Goal: Information Seeking & Learning: Learn about a topic

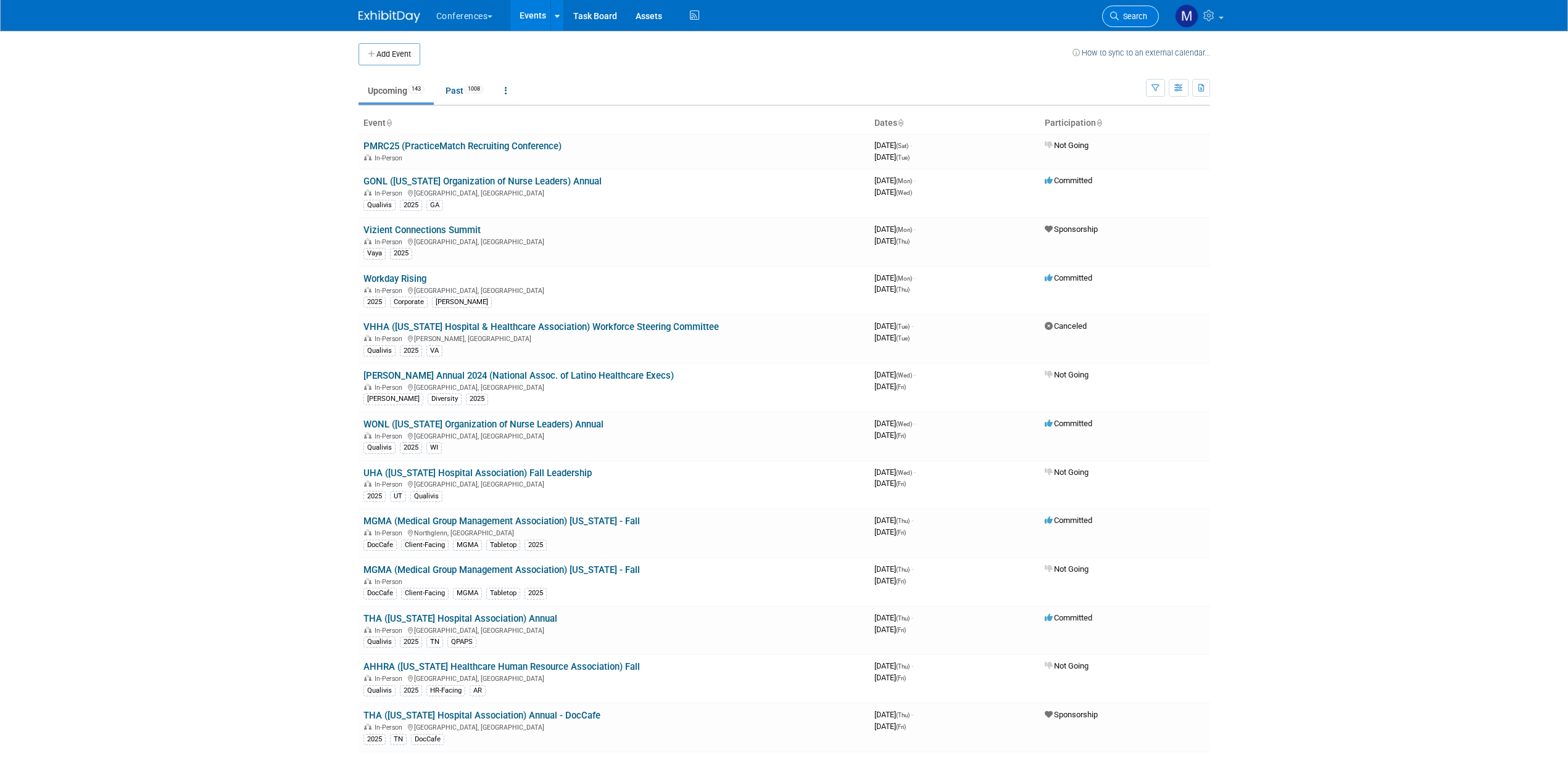
click at [1129, 10] on link "Search" at bounding box center [1130, 16] width 57 height 21
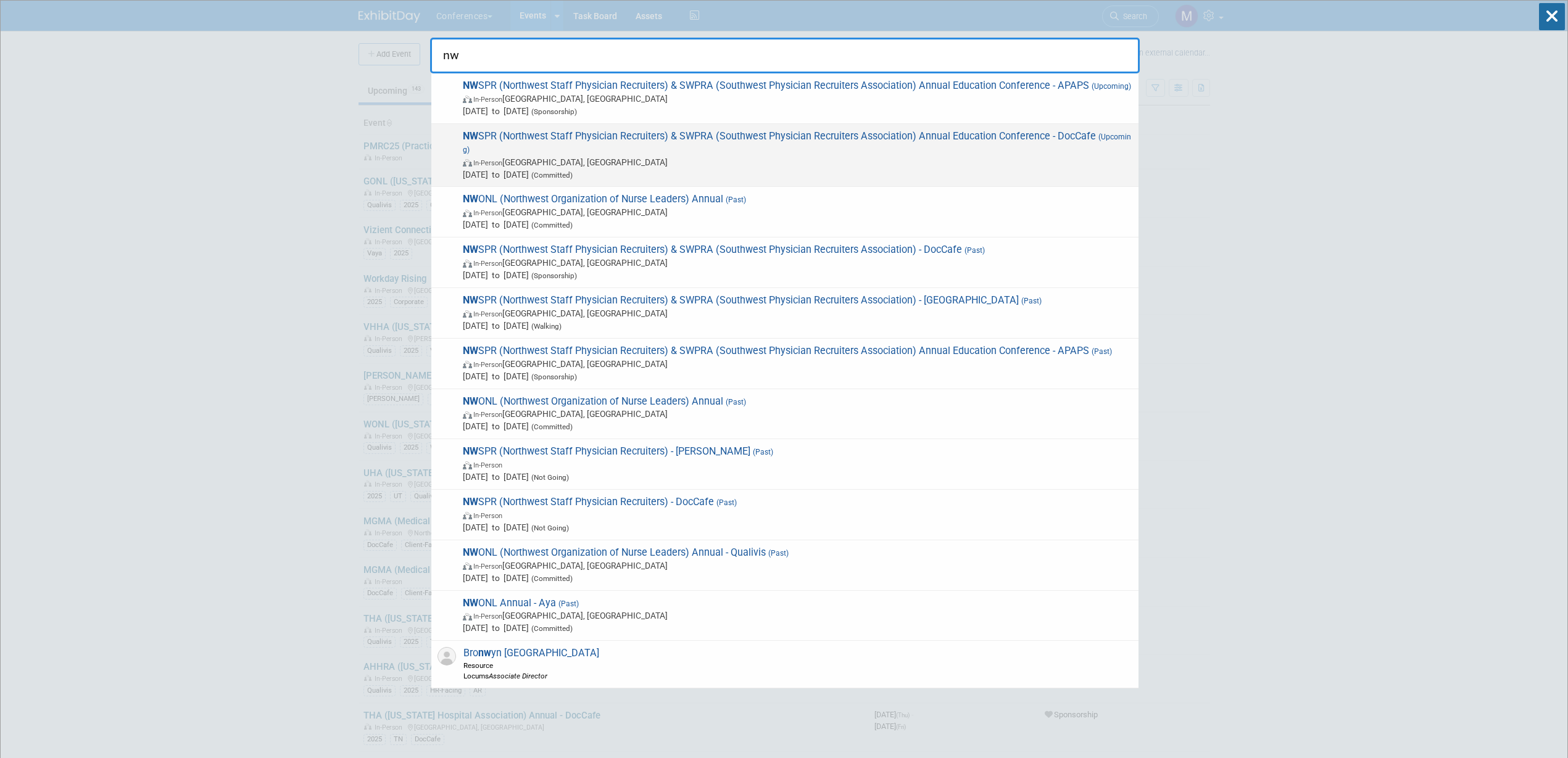
type input "nw"
click at [627, 164] on span "In-Person Sacramento, CA" at bounding box center [797, 161] width 669 height 12
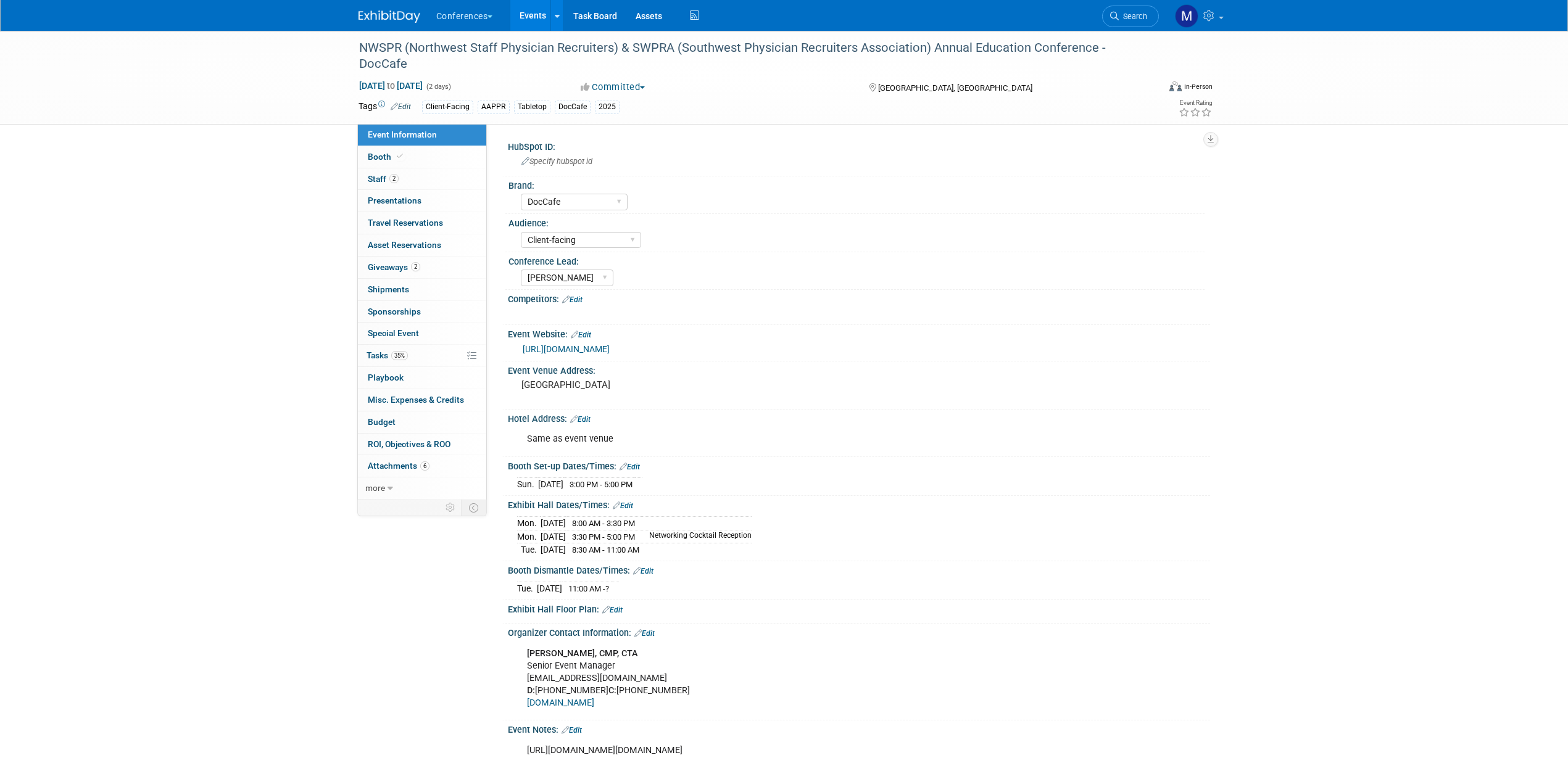
select select "DocCafe"
select select "Client-facing"
select select "[PERSON_NAME]"
click at [409, 180] on link "2 Staff 2" at bounding box center [422, 179] width 129 height 21
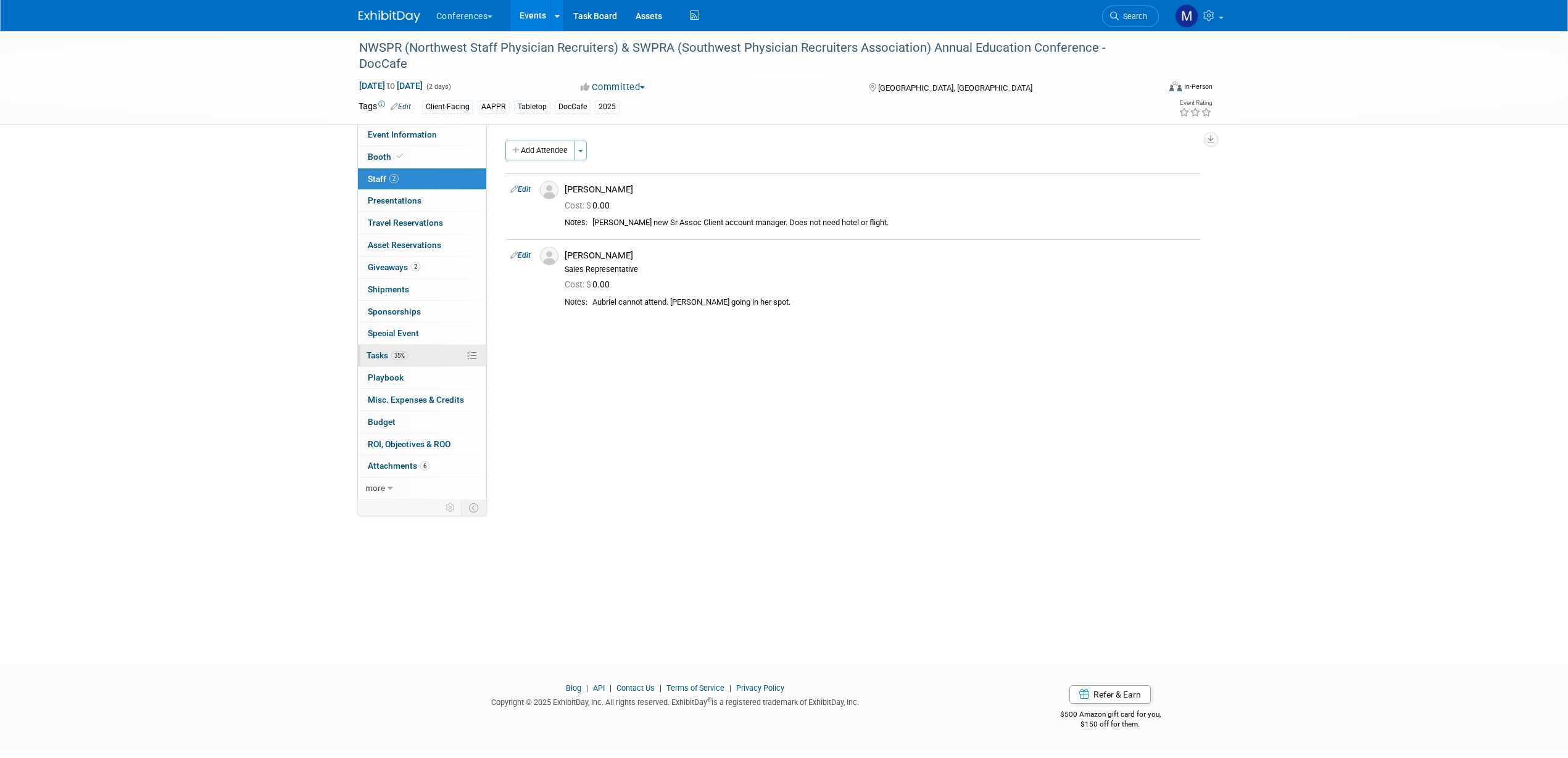
click at [415, 357] on link "35% Tasks 35%" at bounding box center [422, 355] width 129 height 21
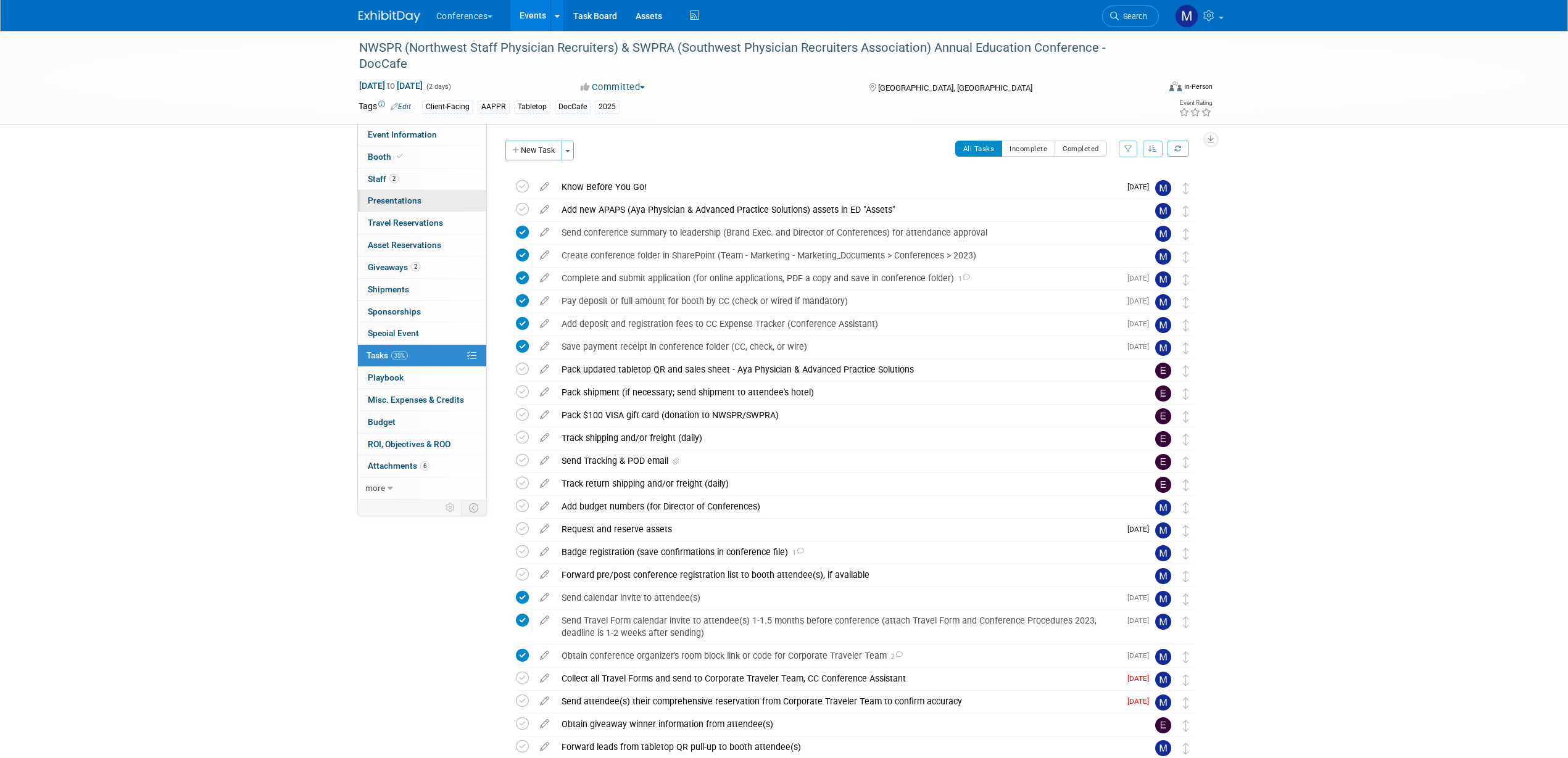
click at [420, 198] on span "Presentations 0" at bounding box center [394, 200] width 54 height 10
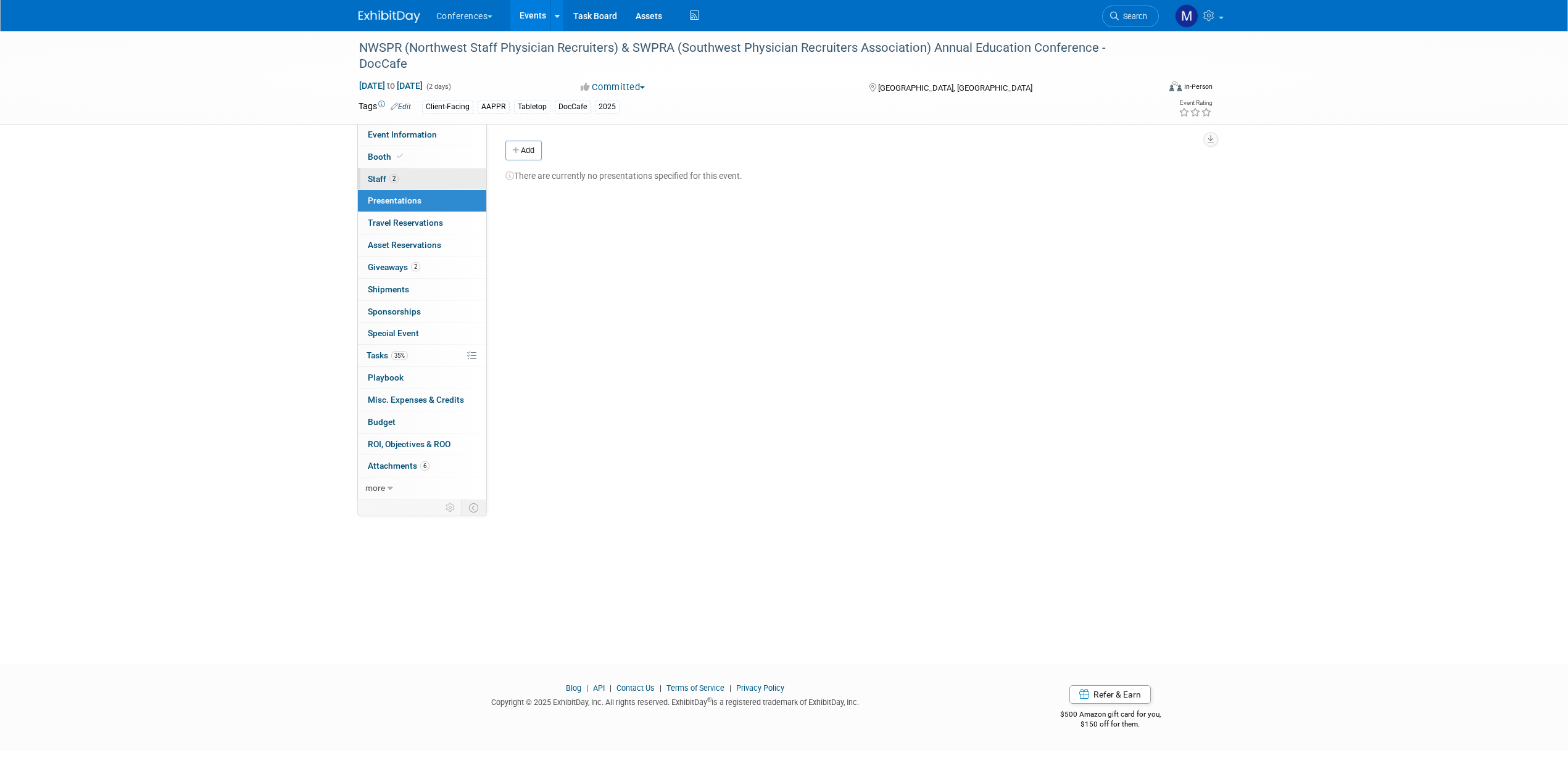
click at [420, 175] on link "2 Staff 2" at bounding box center [422, 179] width 129 height 21
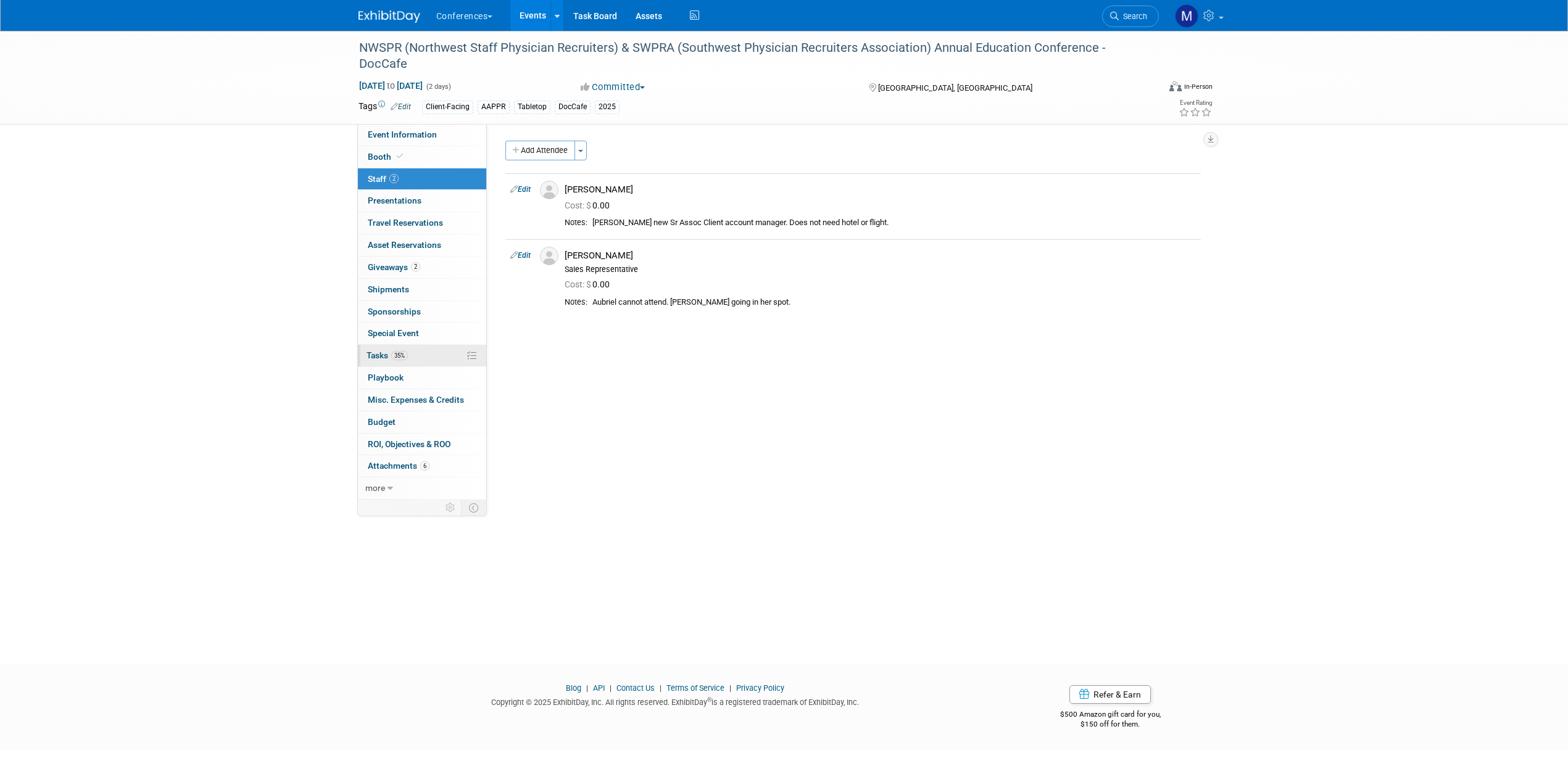
click at [420, 355] on link "35% Tasks 35%" at bounding box center [422, 355] width 129 height 21
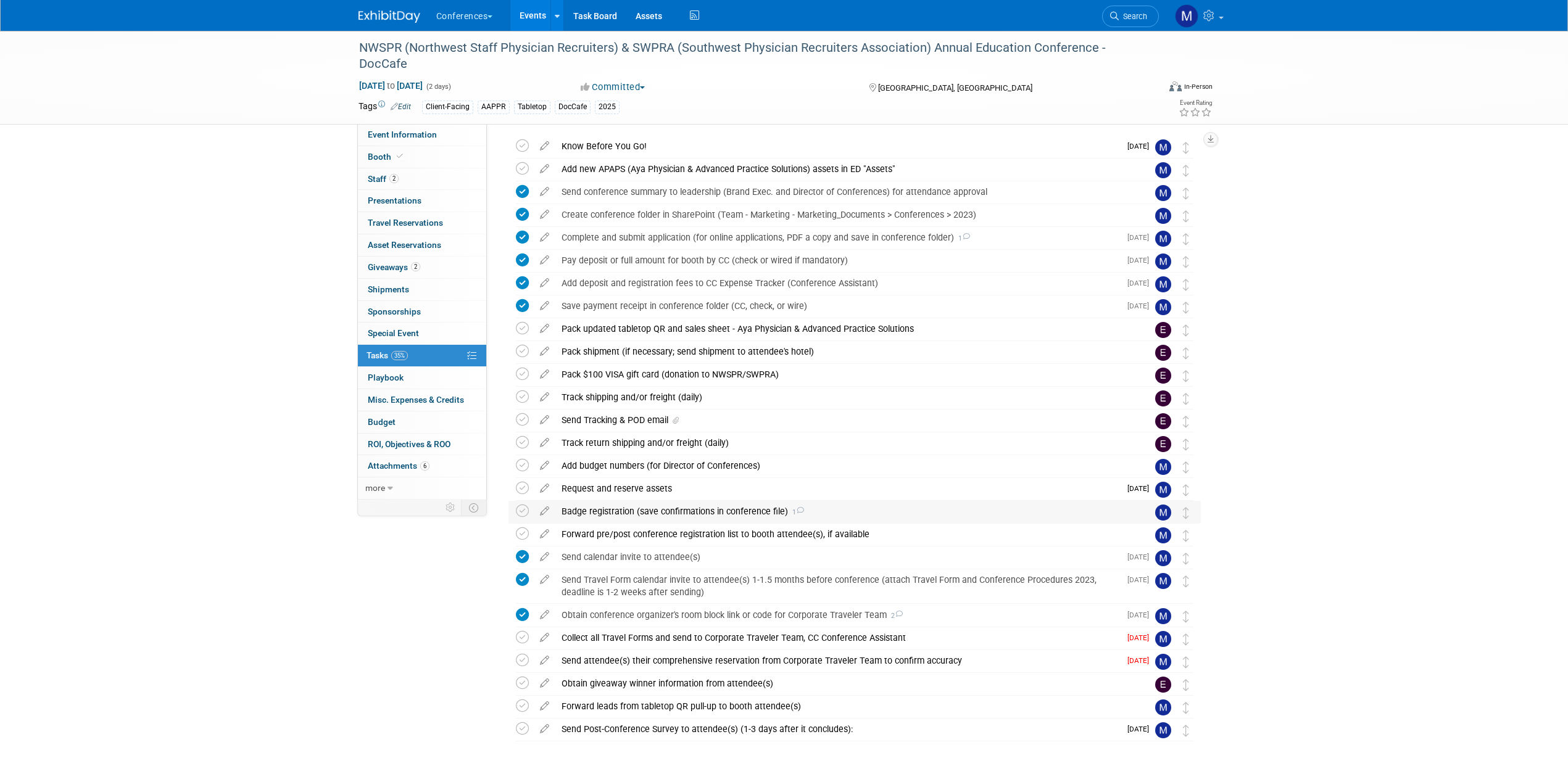
scroll to position [77, 0]
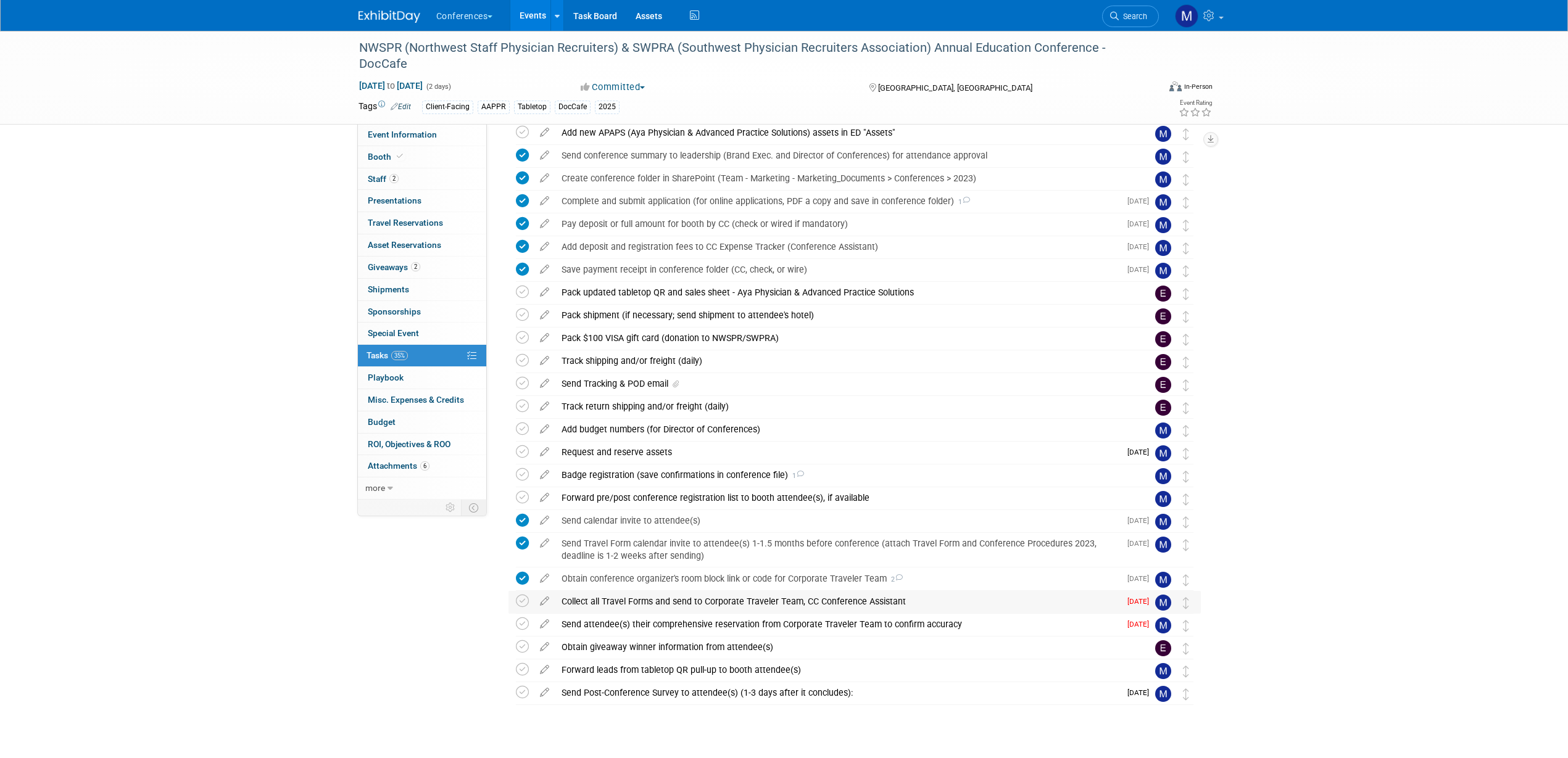
click at [693, 599] on div "Collect all Travel Forms and send to Corporate Traveler Team, CC Conference Ass…" at bounding box center [838, 601] width 565 height 21
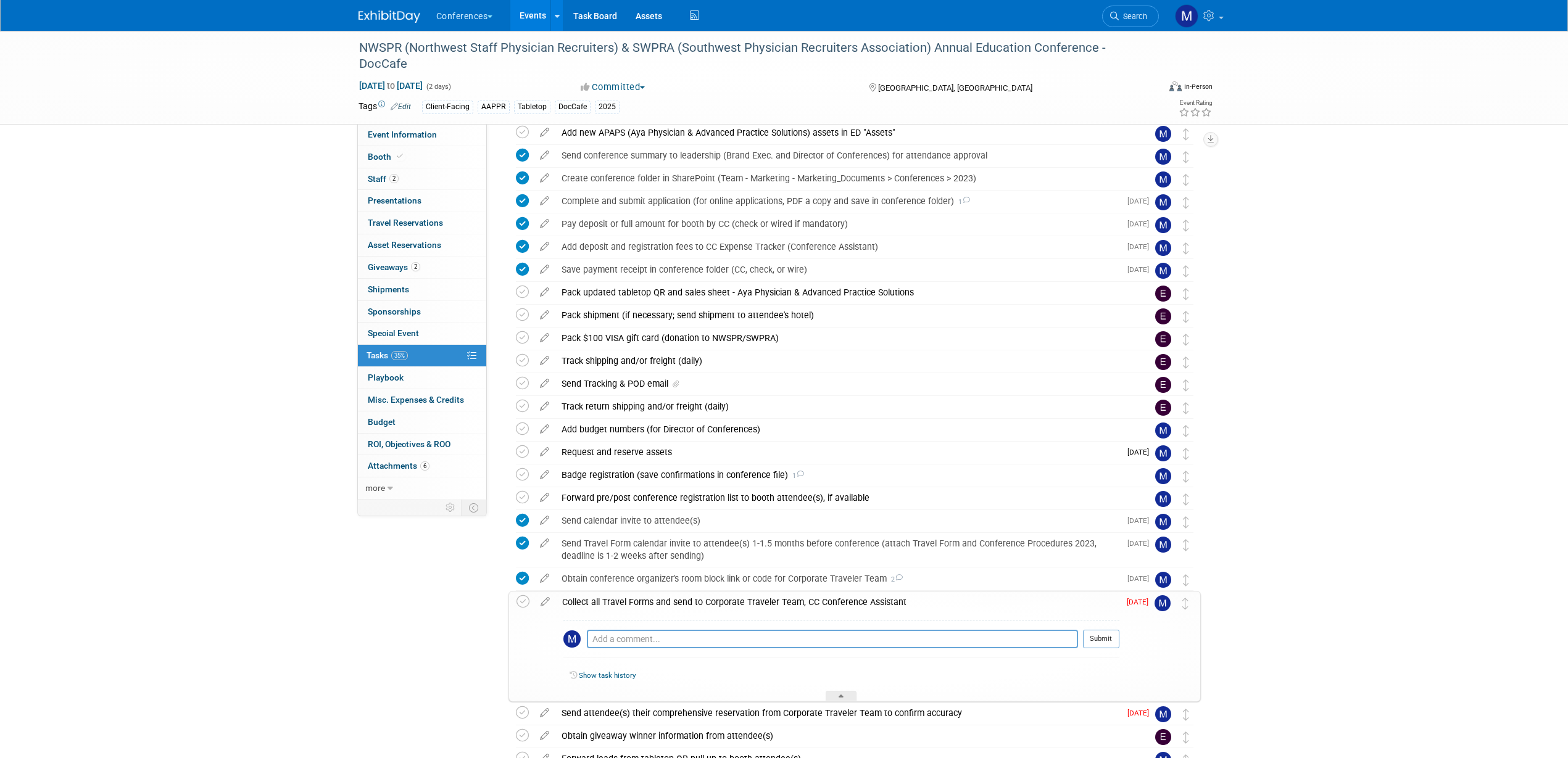
click at [693, 599] on div "Collect all Travel Forms and send to Corporate Traveler Team, CC Conference Ass…" at bounding box center [837, 601] width 563 height 21
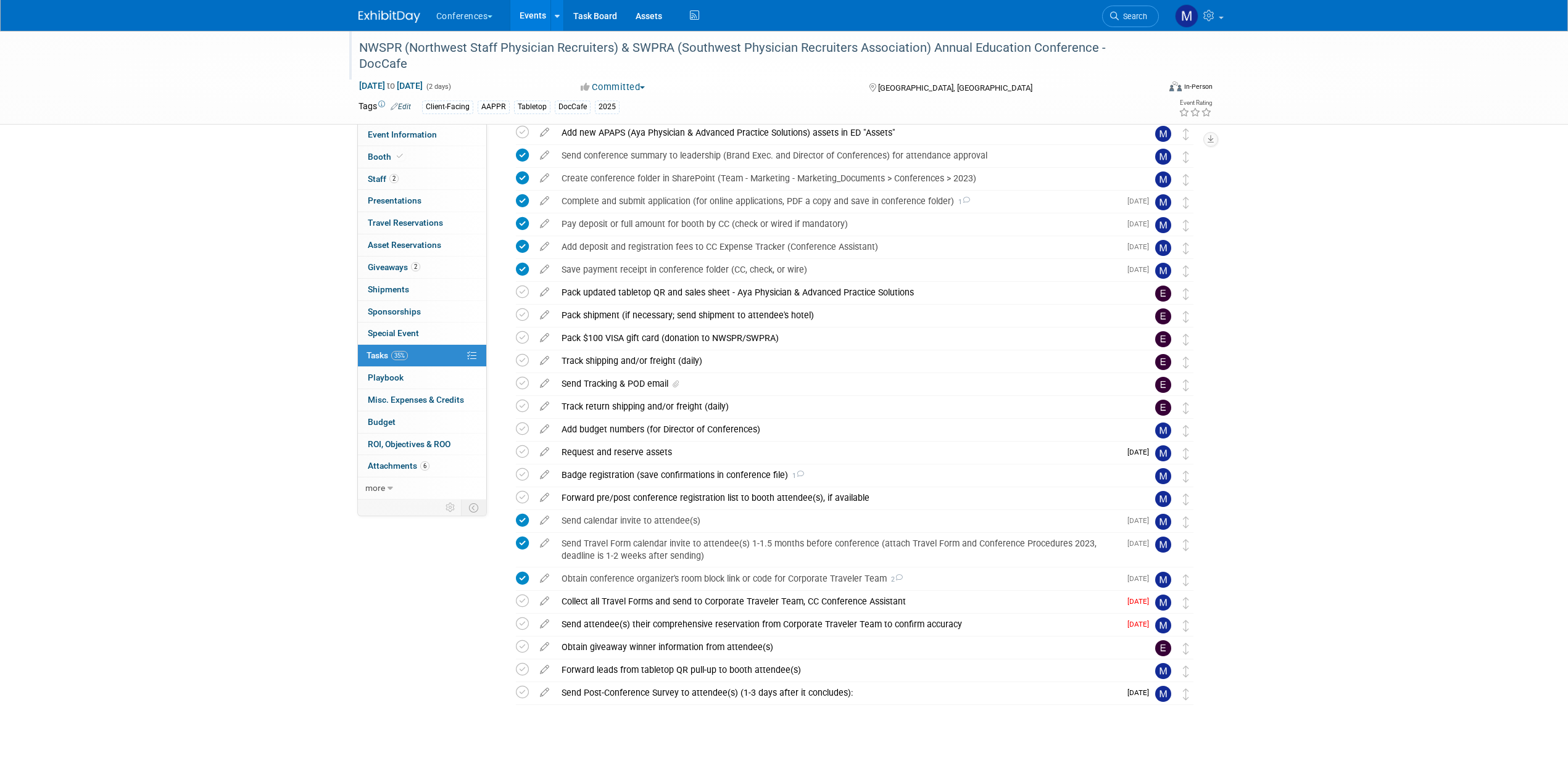
click at [378, 48] on div "NWSPR (Northwest Staff Physician Recruiters) & SWPRA (Southwest Physician Recru…" at bounding box center [747, 56] width 786 height 38
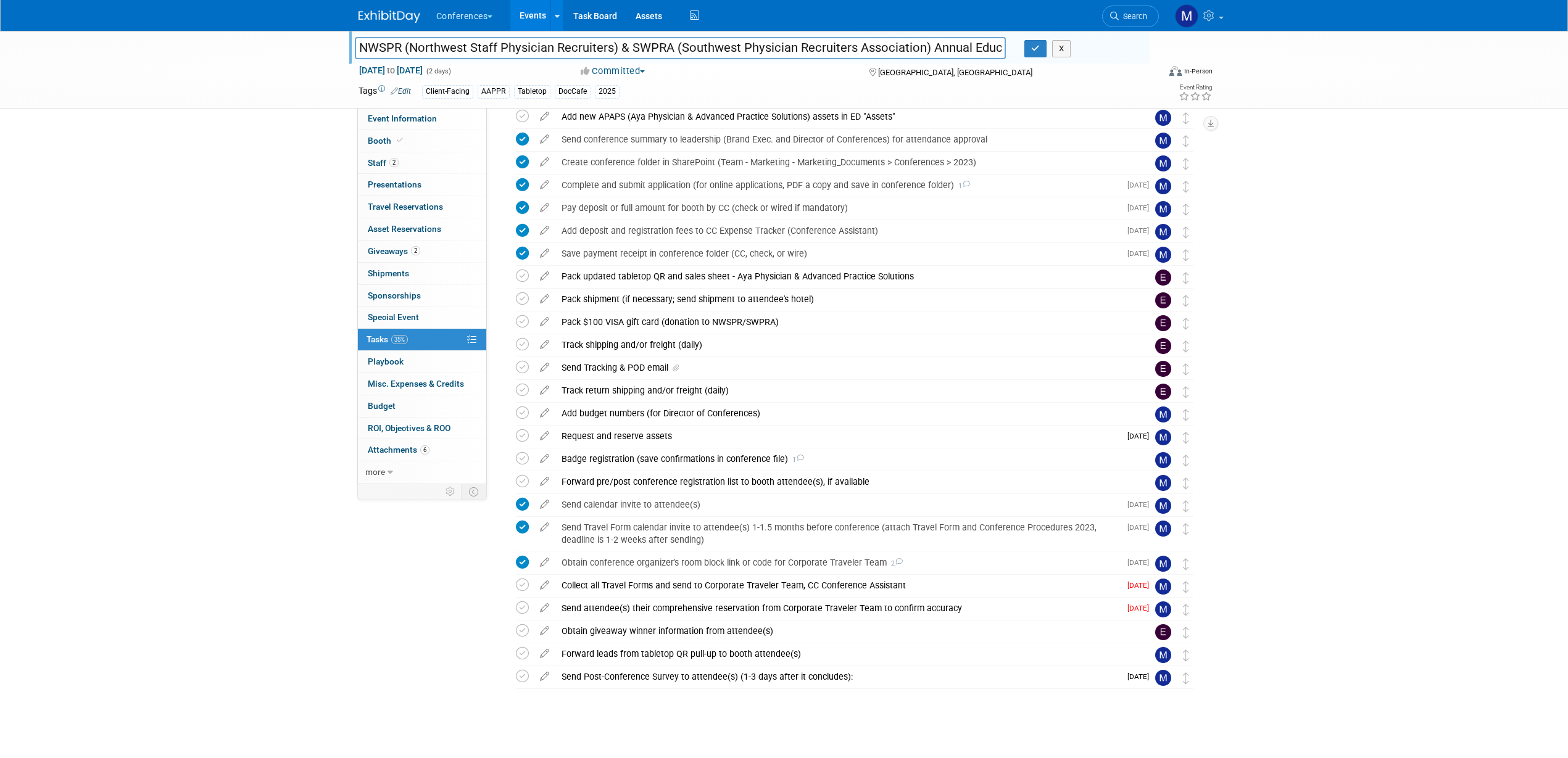
click at [656, 43] on input "NWSPR (Northwest Staff Physician Recruiters) & SWPRA (Southwest Physician Recru…" at bounding box center [680, 48] width 651 height 21
click at [523, 584] on icon at bounding box center [523, 585] width 13 height 13
click at [1039, 49] on icon "button" at bounding box center [1035, 49] width 8 height 8
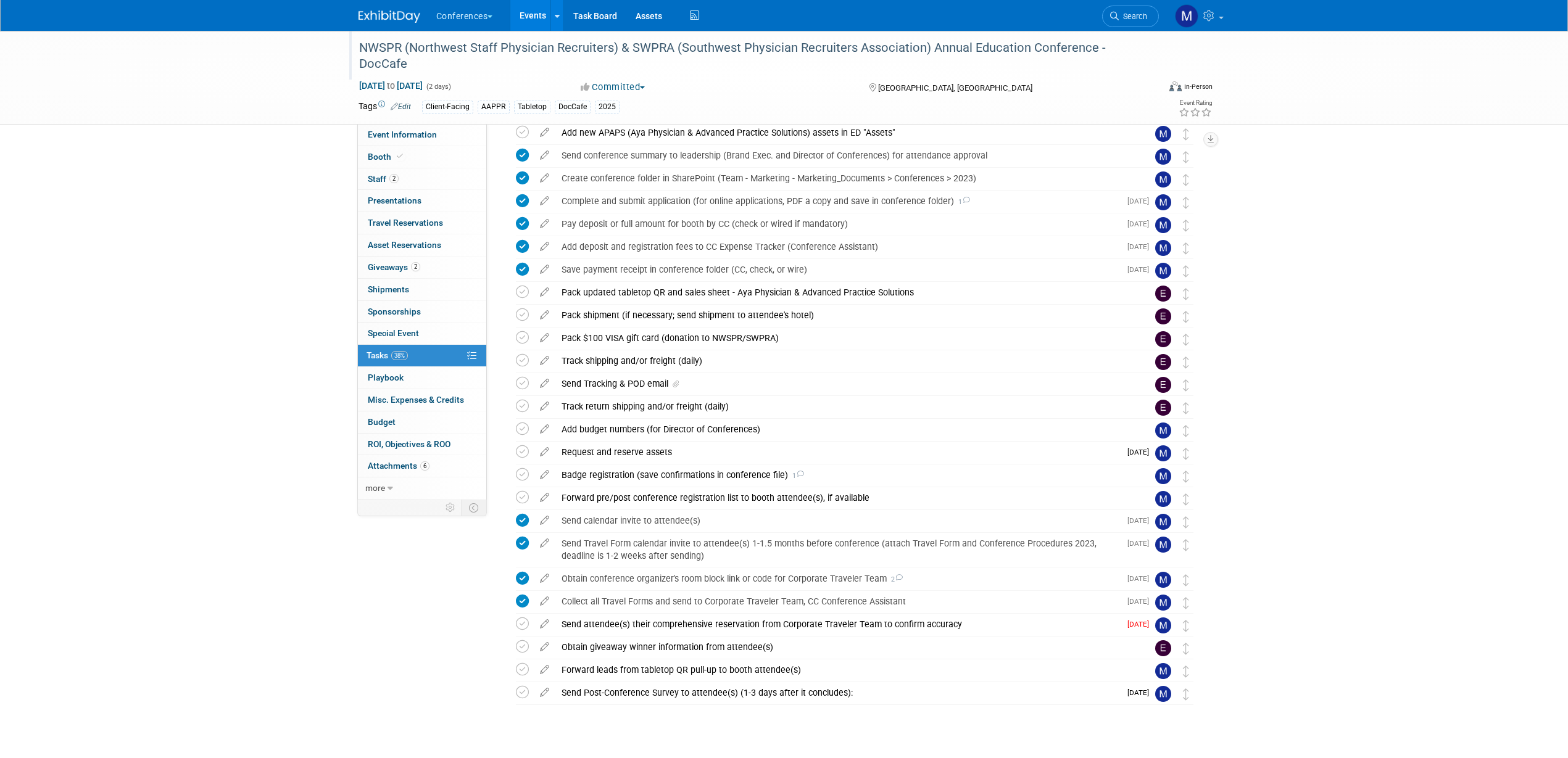
click at [387, 18] on img at bounding box center [389, 16] width 62 height 12
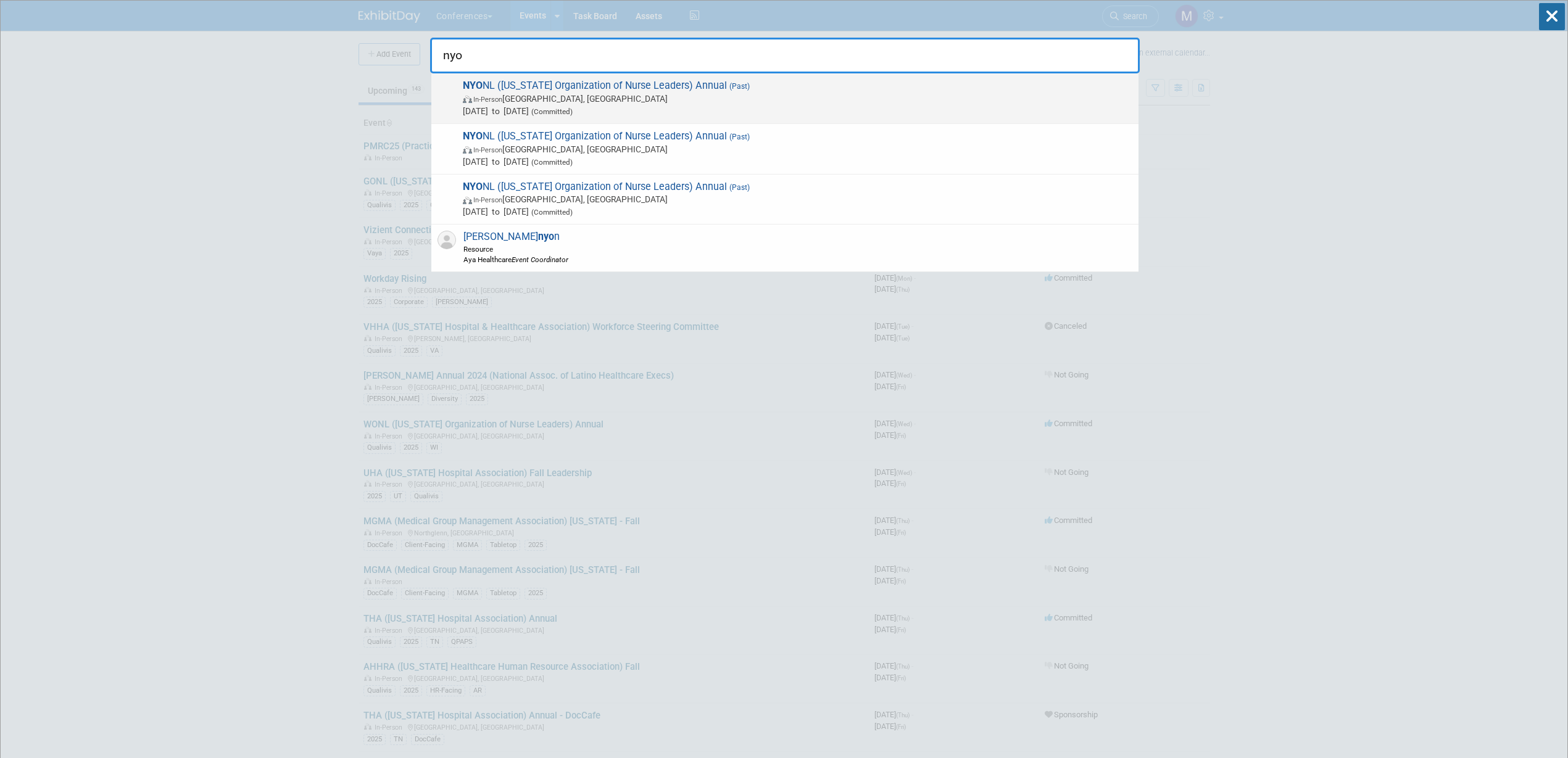
click at [508, 113] on span "Sep 7, 2025 to Sep 9, 2025 (Committed)" at bounding box center [797, 110] width 669 height 12
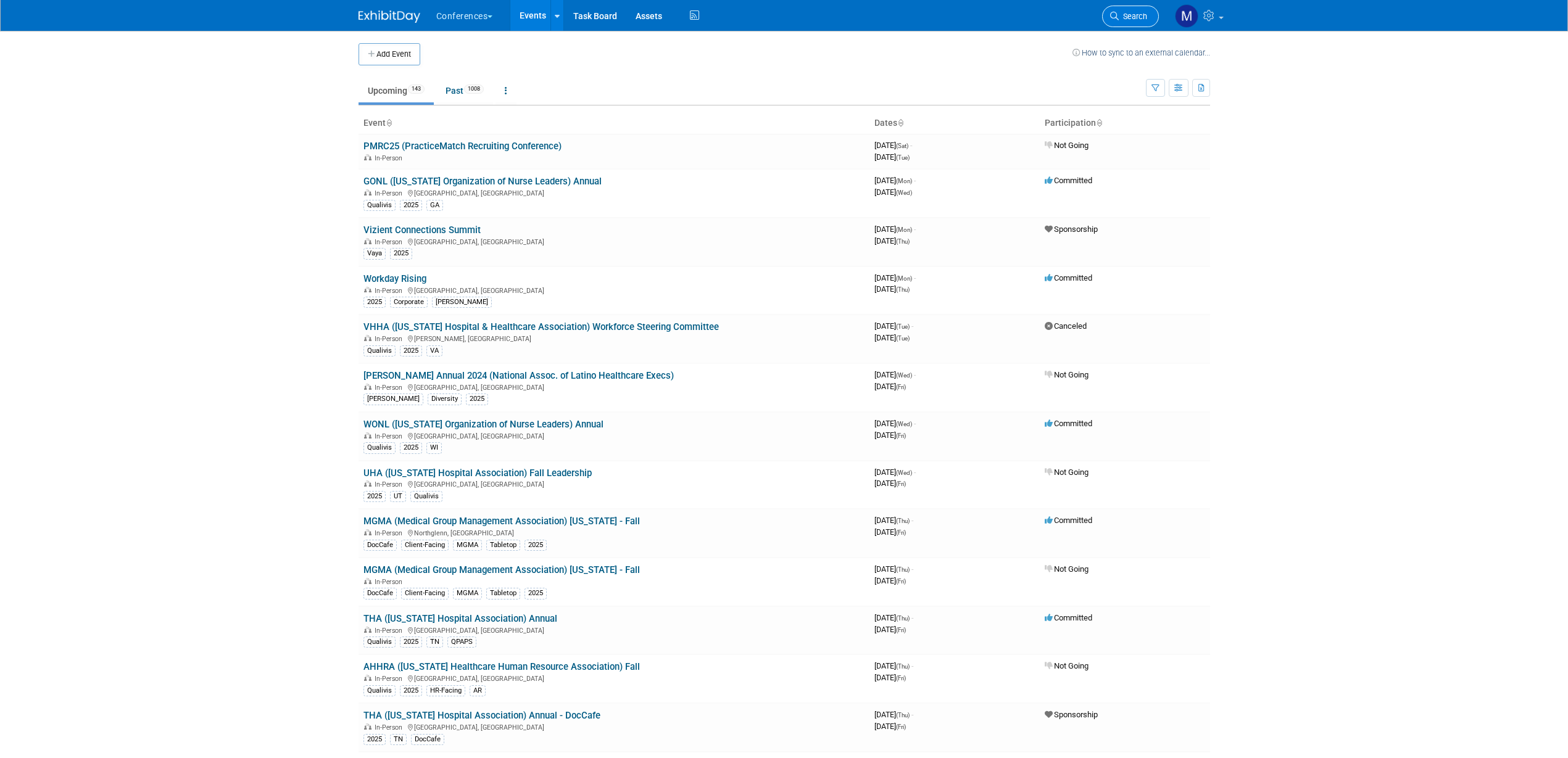
click at [1129, 15] on span "Search" at bounding box center [1133, 16] width 28 height 9
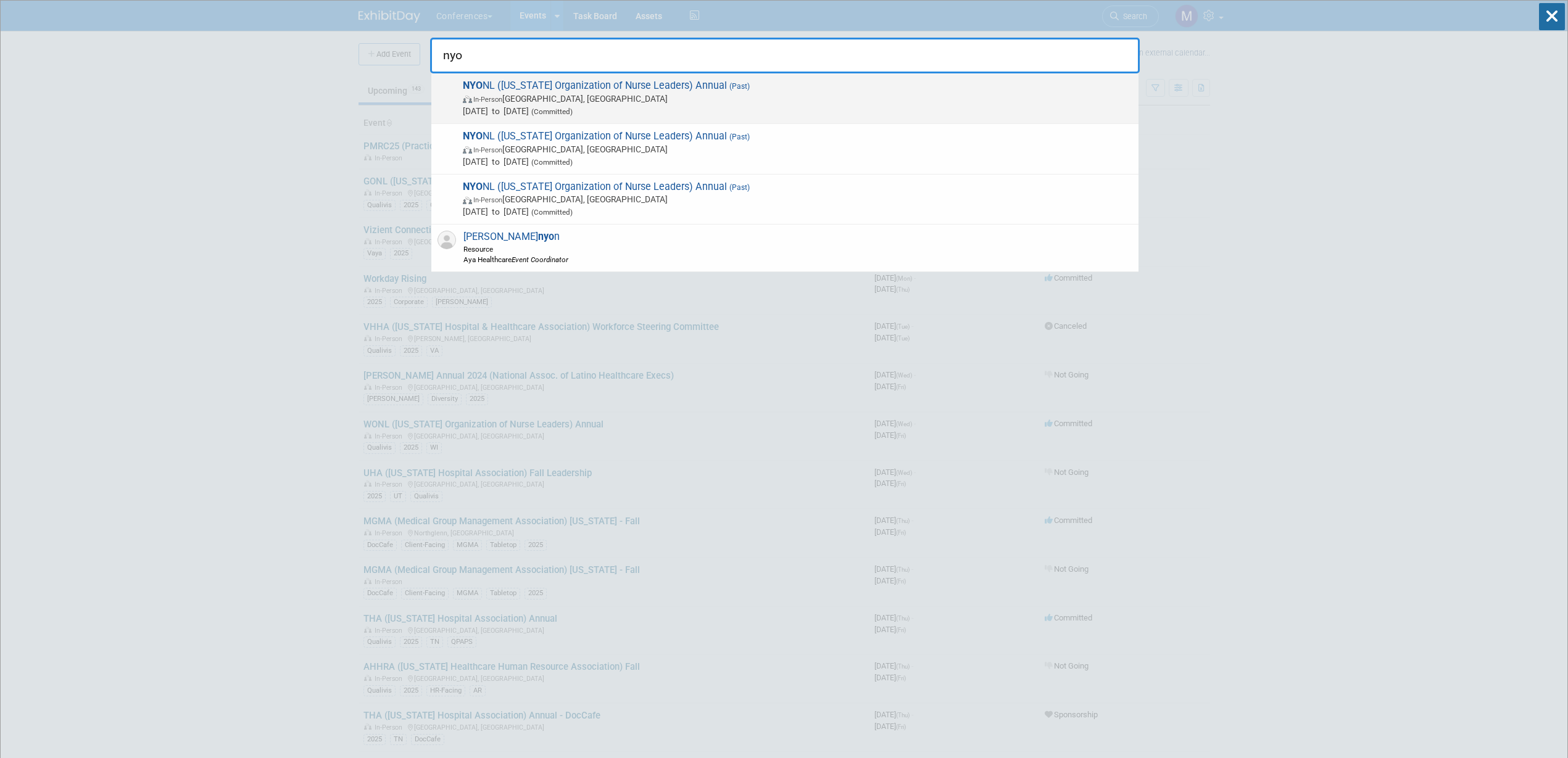
type input "nyo"
click at [594, 95] on span "In-Person Tarrytown, NY" at bounding box center [797, 98] width 669 height 12
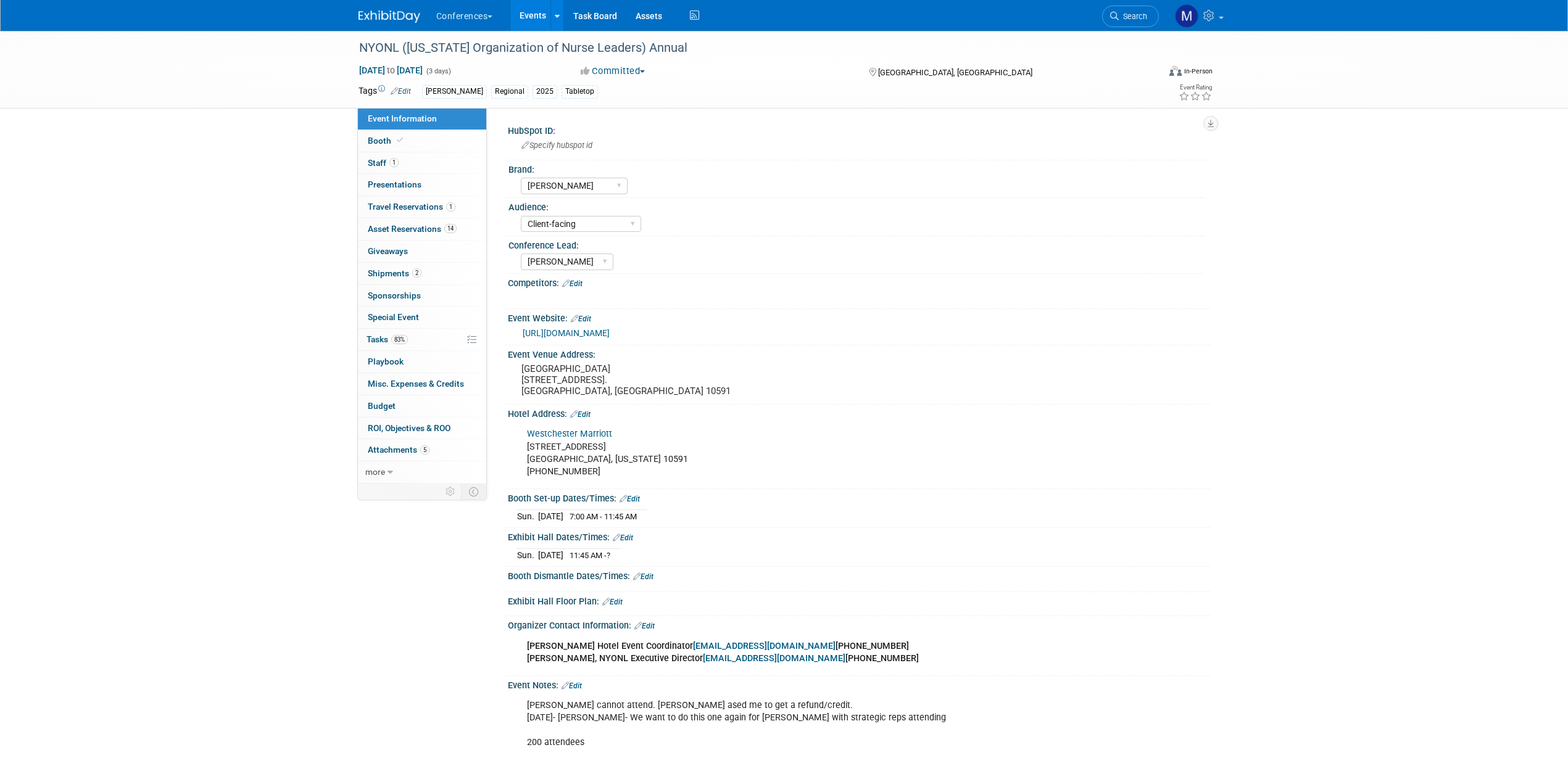
select select "[PERSON_NAME]"
select select "Client-facing"
select select "[PERSON_NAME]"
click at [434, 342] on link "83% Tasks 83%" at bounding box center [422, 339] width 129 height 21
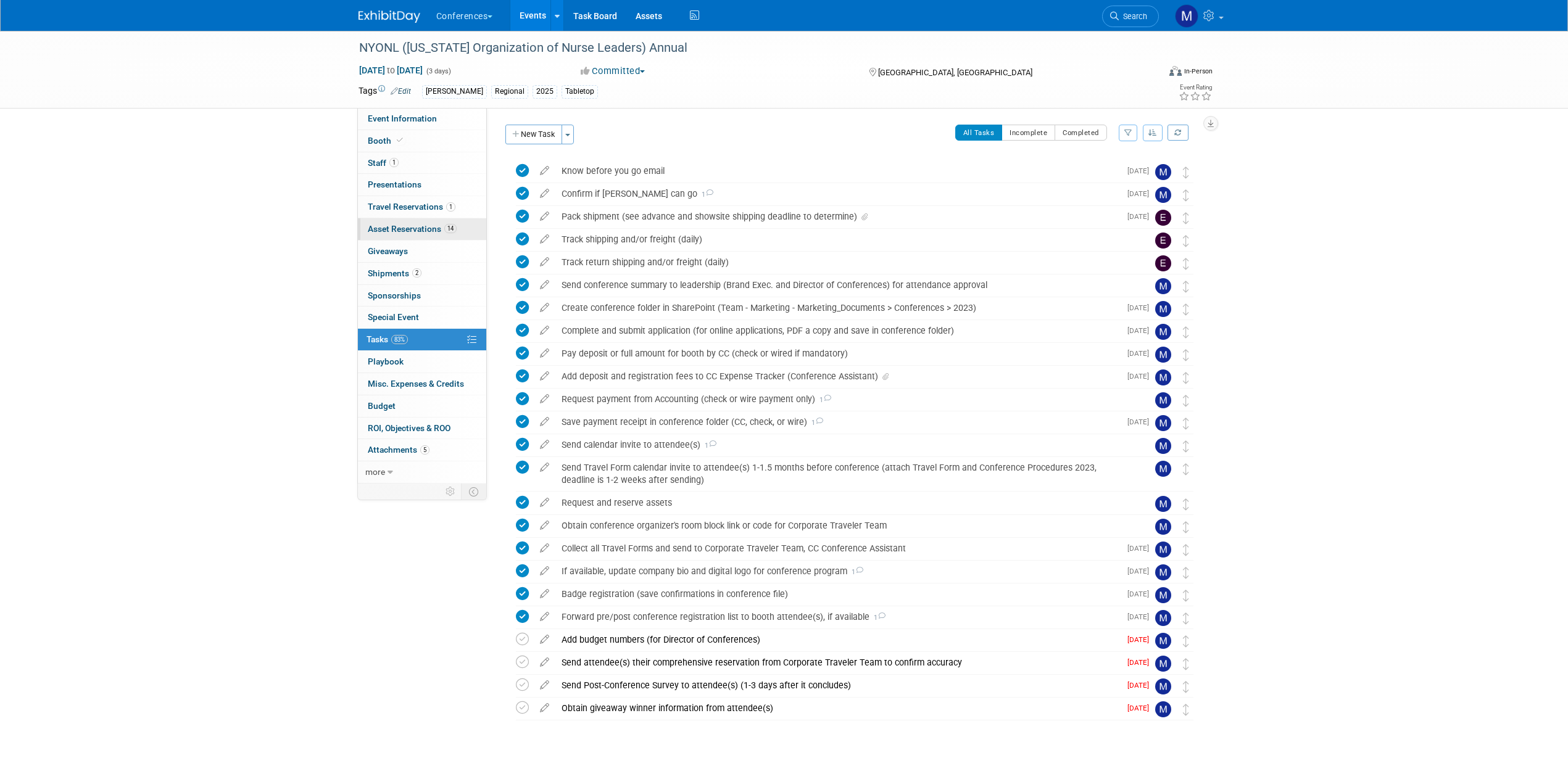
drag, startPoint x: 417, startPoint y: 234, endPoint x: 424, endPoint y: 234, distance: 7.0
click at [417, 234] on link "14 Asset Reservations 14" at bounding box center [422, 229] width 129 height 21
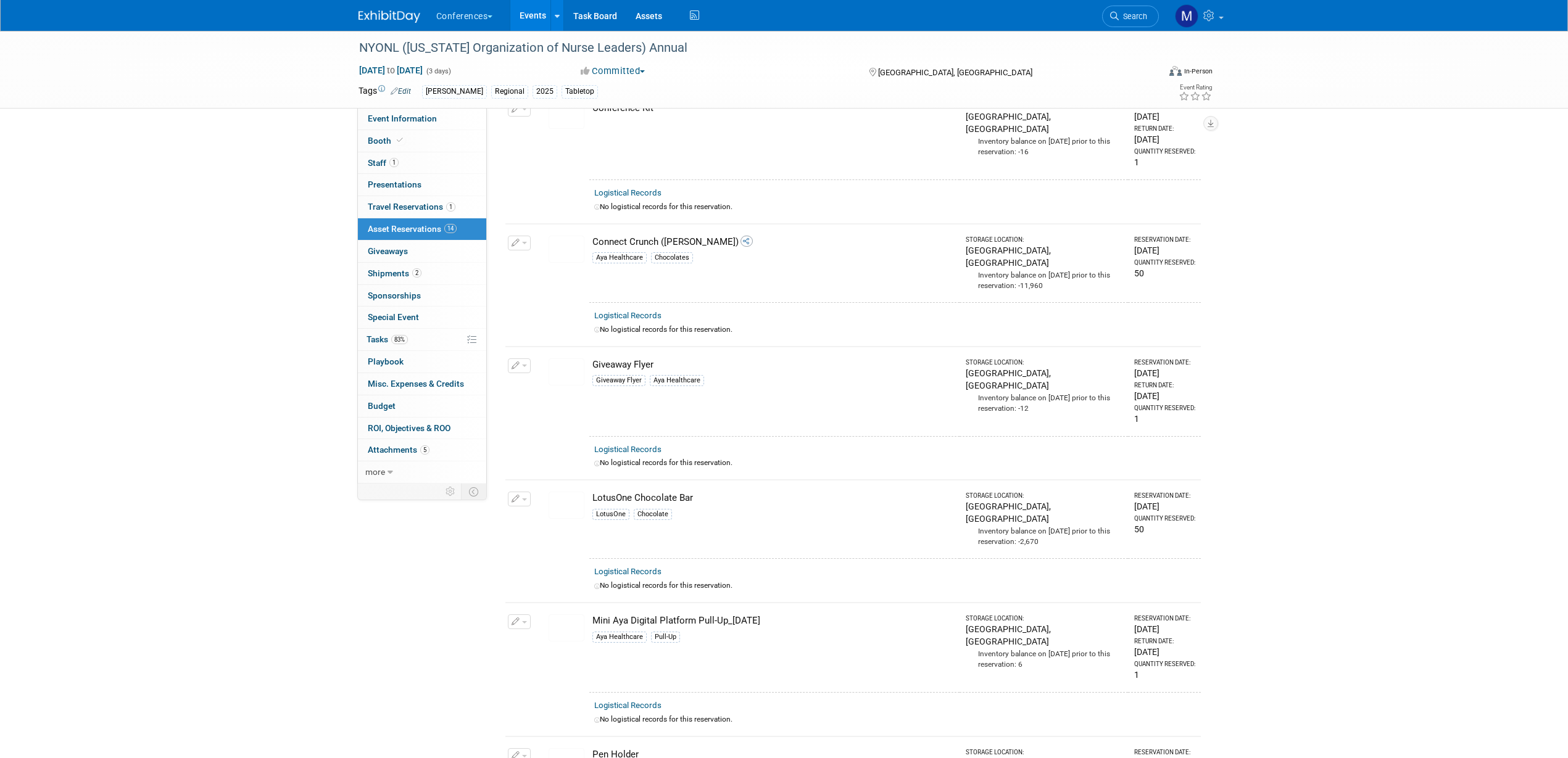
scroll to position [1271, 0]
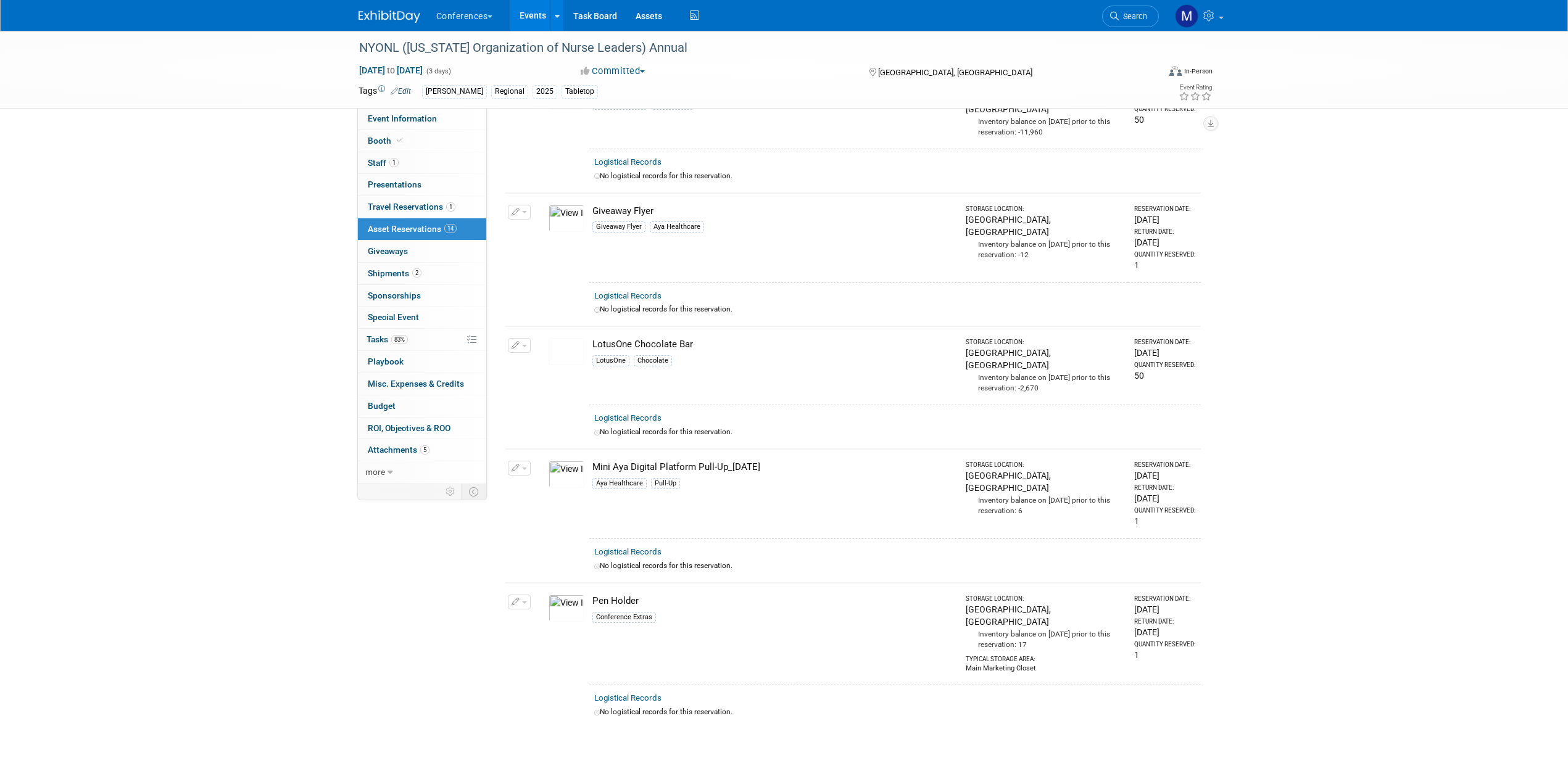
click at [666, 461] on div "Mini Aya Digital Platform Pull-Up_1.29.24" at bounding box center [773, 467] width 362 height 13
click at [551, 461] on img at bounding box center [566, 474] width 35 height 27
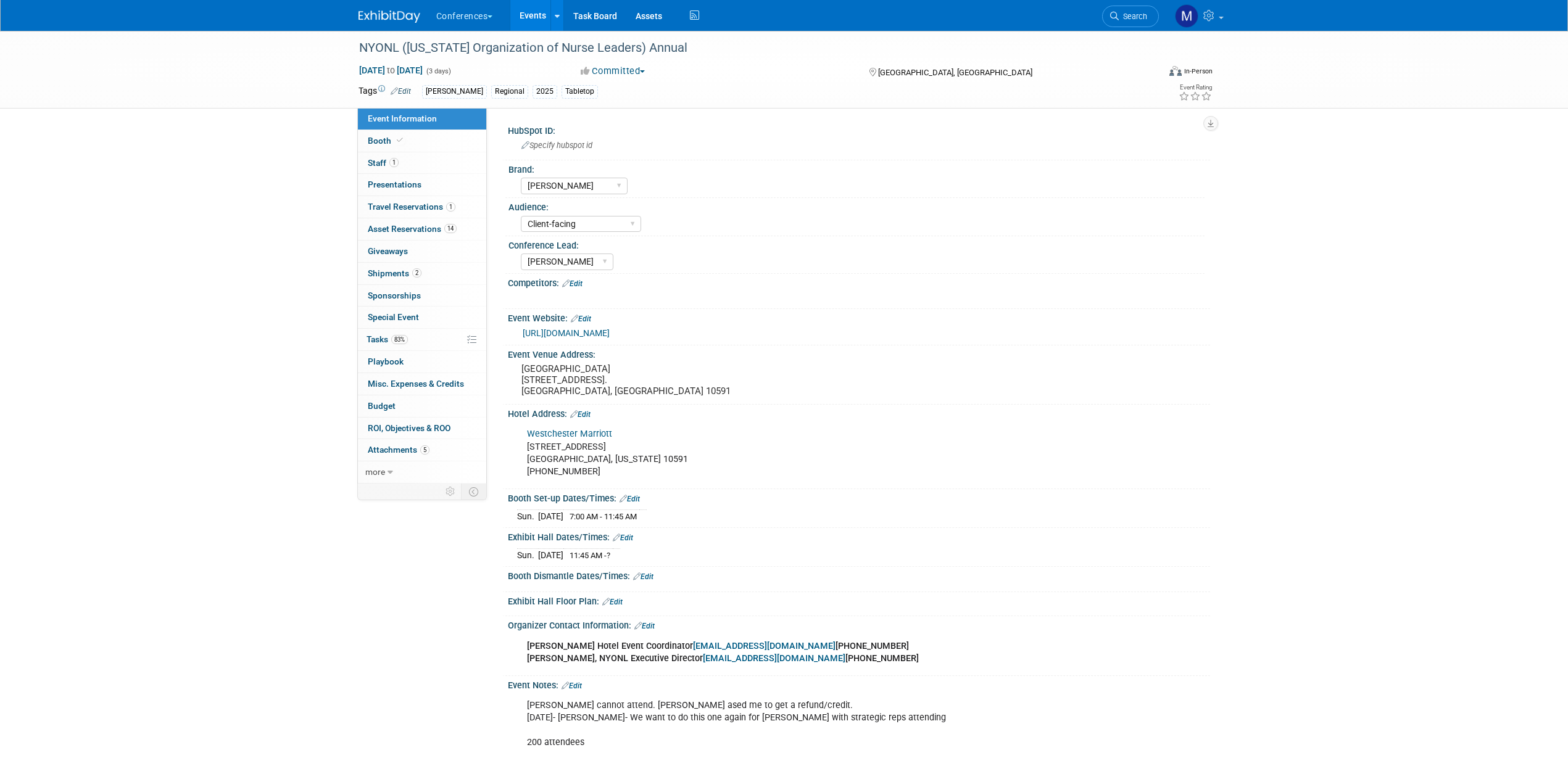
select select "[PERSON_NAME]"
select select "Client-facing"
select select "[PERSON_NAME]"
click at [609, 332] on link "[URL][DOMAIN_NAME]" at bounding box center [566, 333] width 87 height 10
click at [1138, 14] on span "Search" at bounding box center [1133, 16] width 28 height 9
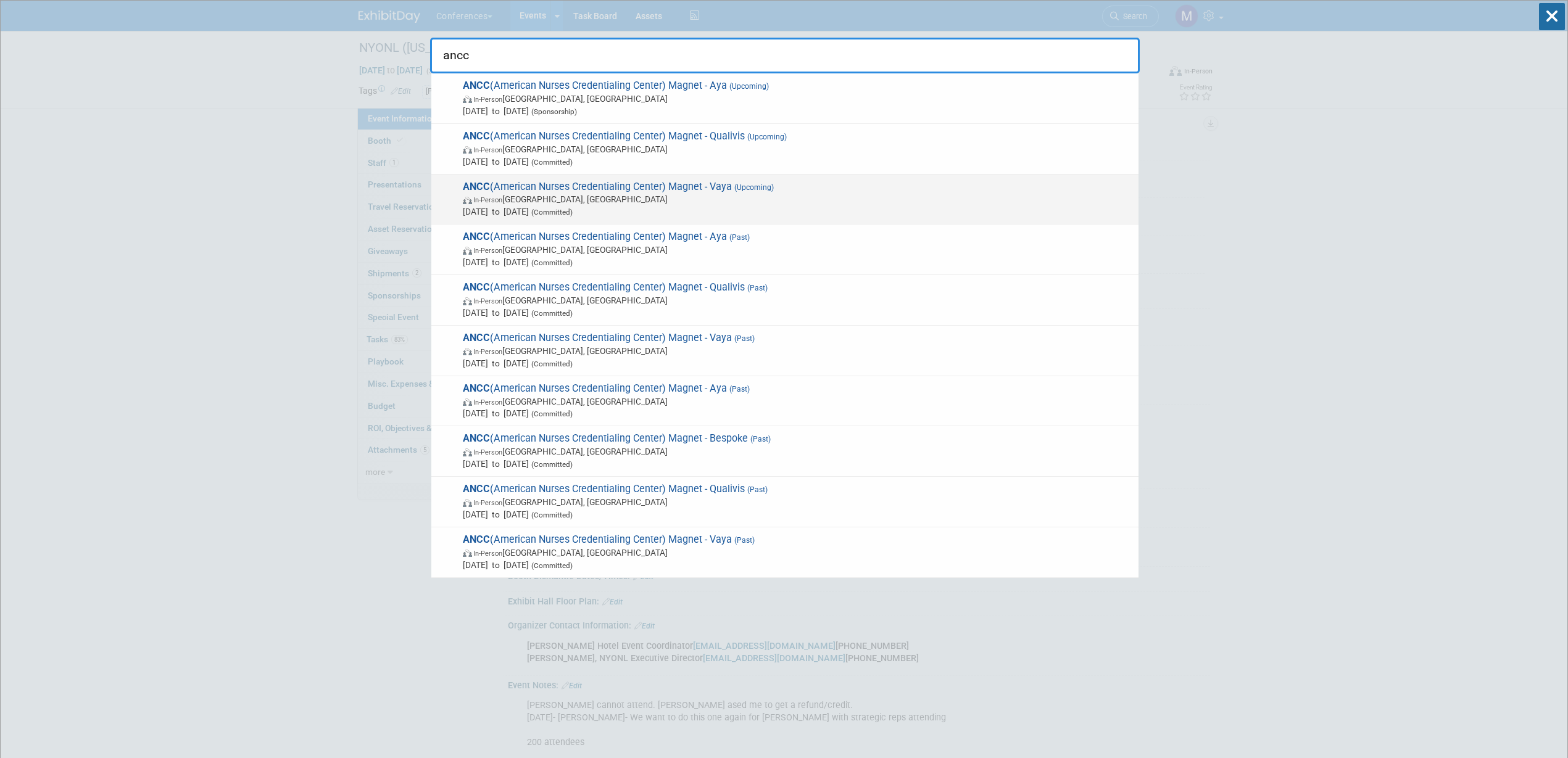
type input "ancc"
click at [836, 179] on div "ANCC (American Nurses Credentialing Center) Magnet - Vaya (Upcoming) In-Person …" at bounding box center [785, 199] width 707 height 50
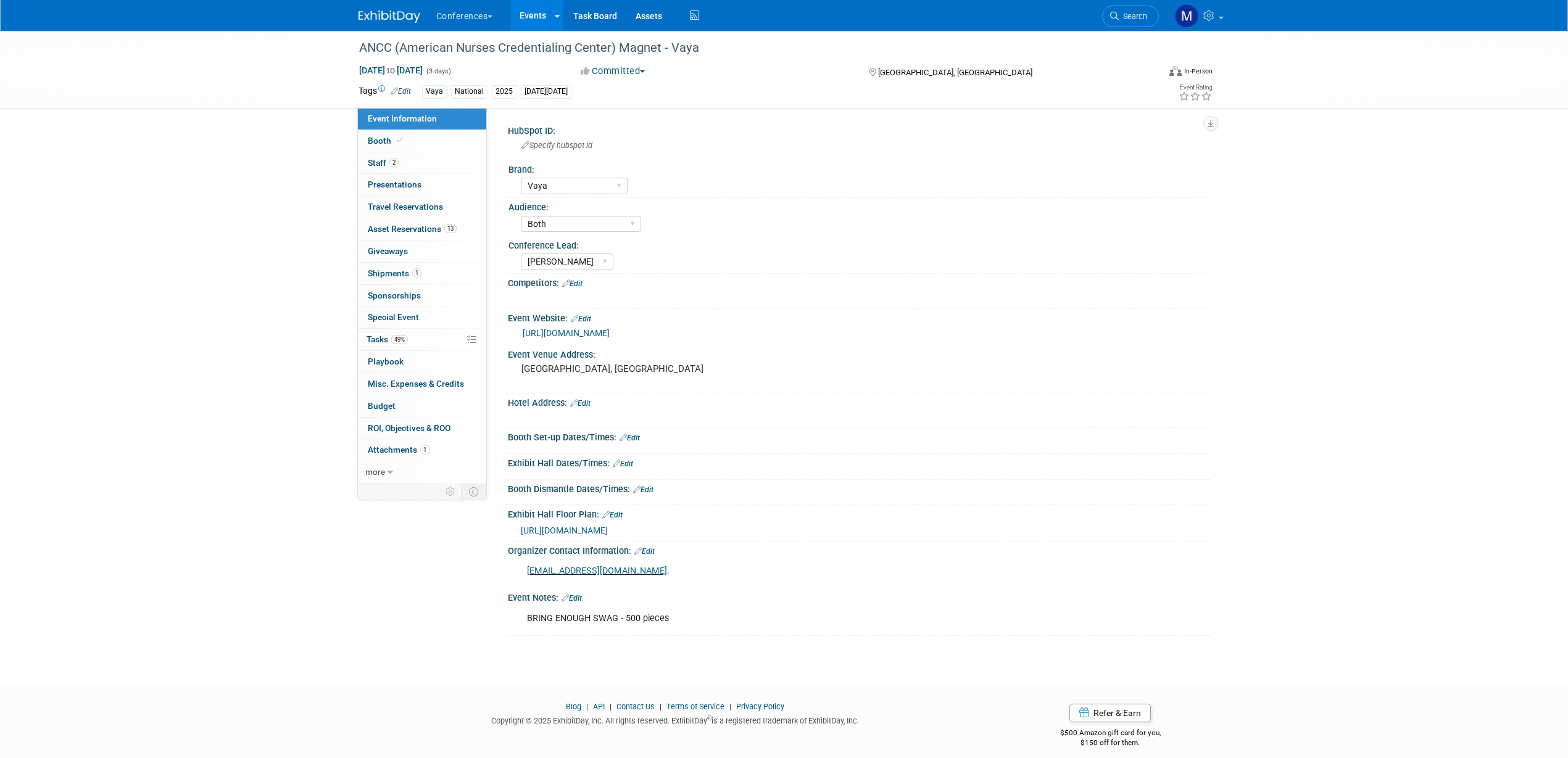
select select "Vaya"
select select "Both"
select select "[PERSON_NAME]"
click at [379, 231] on span "Asset Reservations 13" at bounding box center [412, 229] width 89 height 10
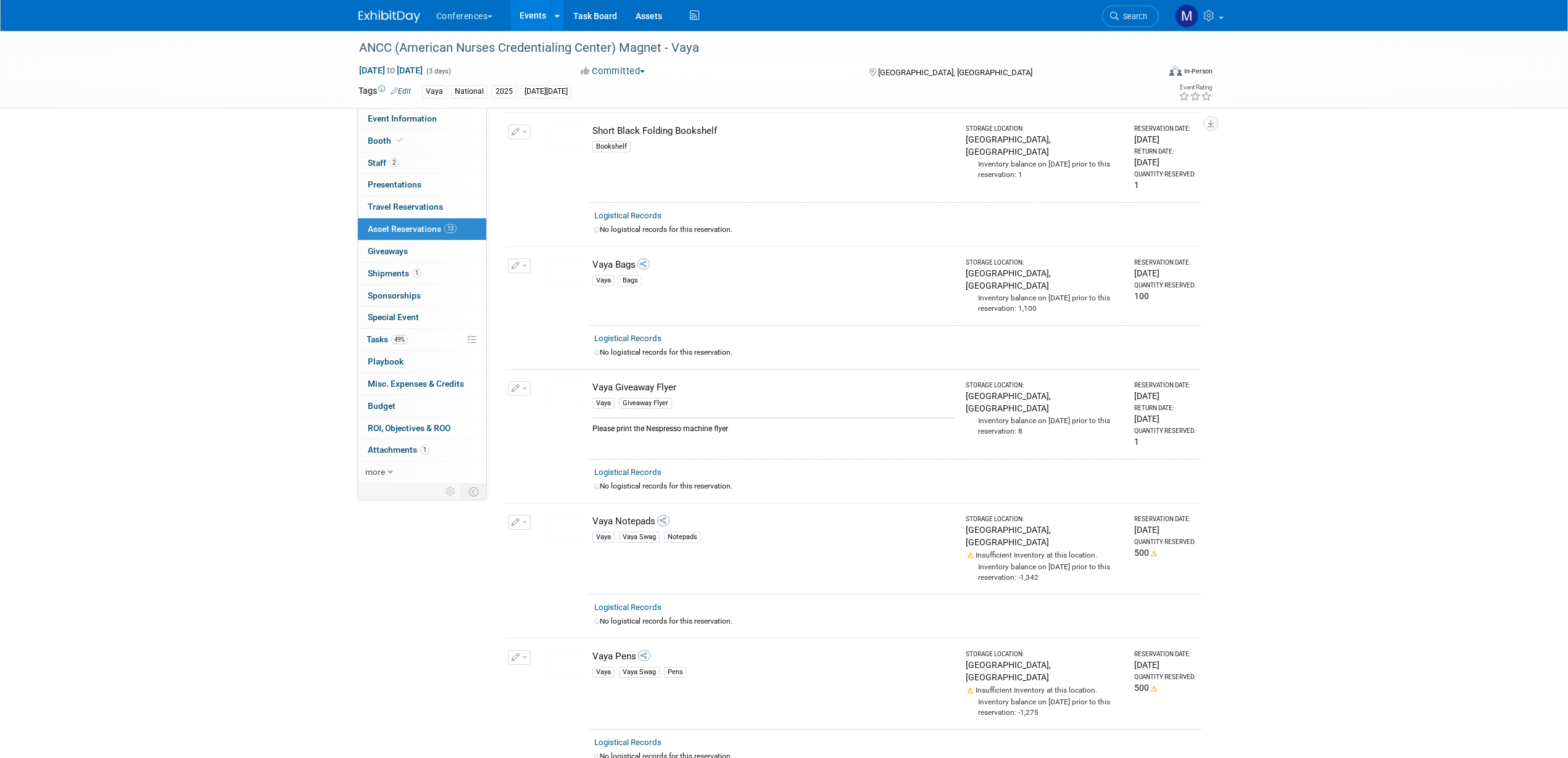
scroll to position [771, 0]
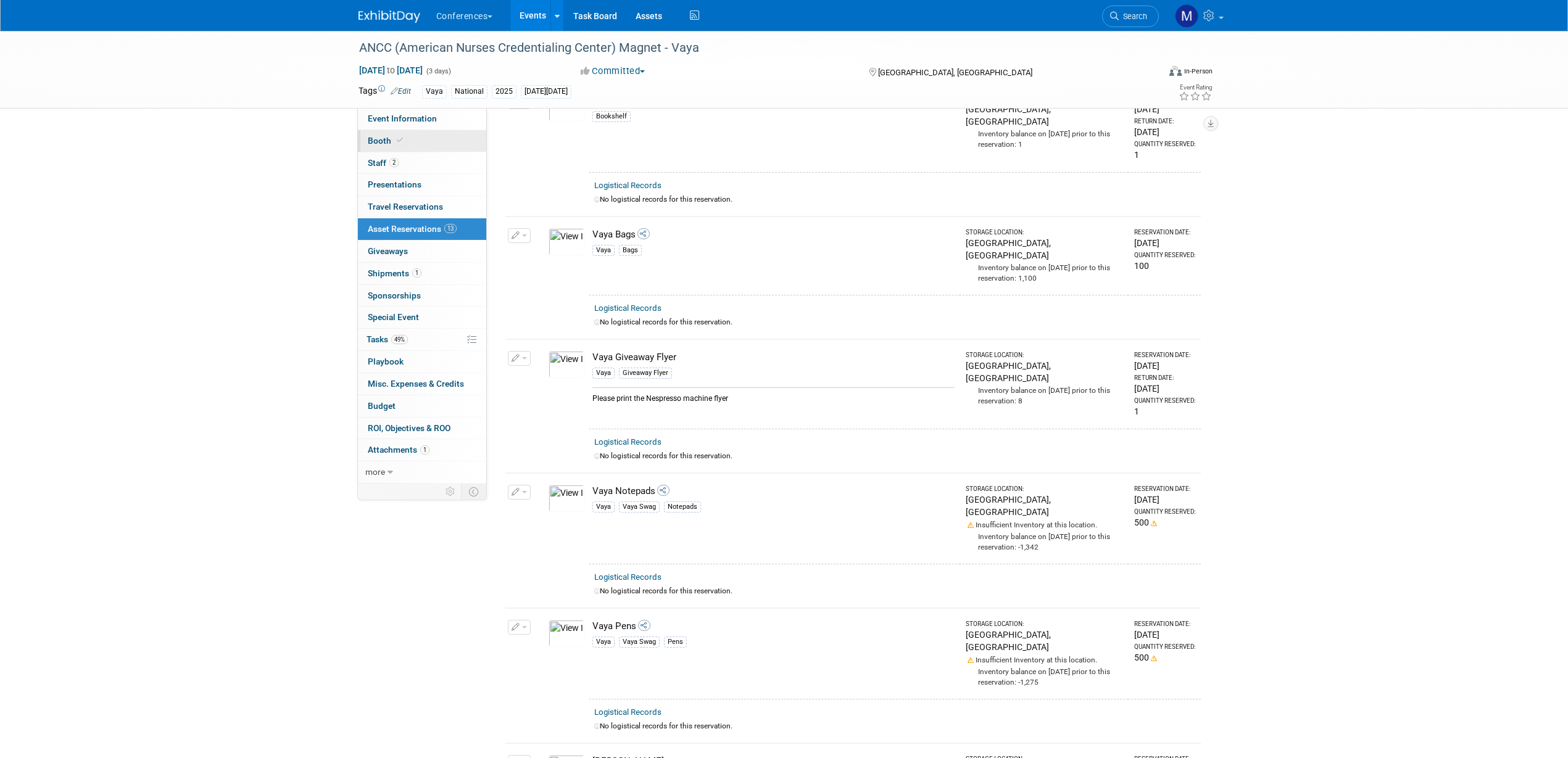
click at [406, 138] on link "Booth" at bounding box center [422, 141] width 129 height 21
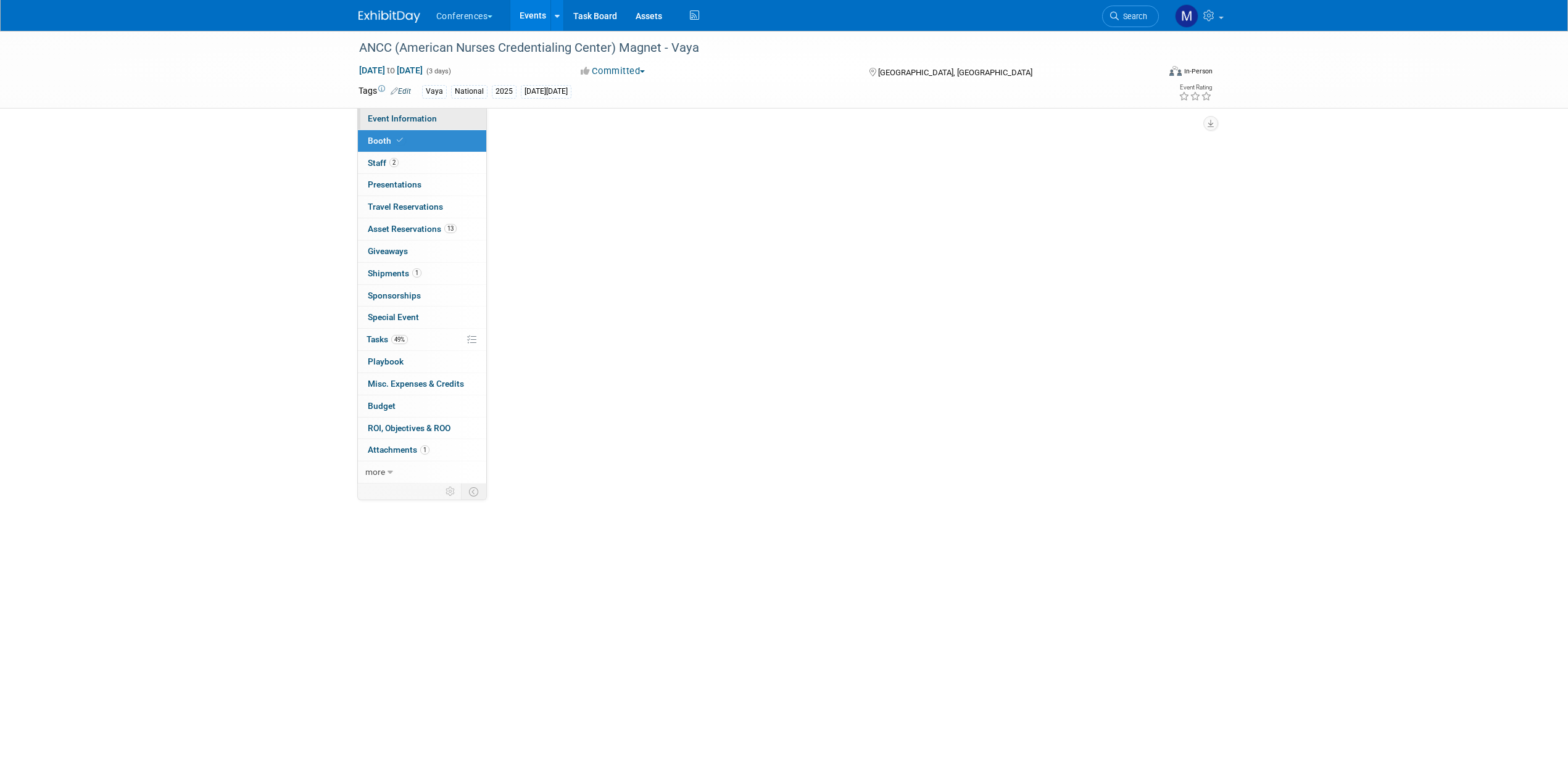
scroll to position [0, 0]
select select "10'x10'"
select select "Yes"
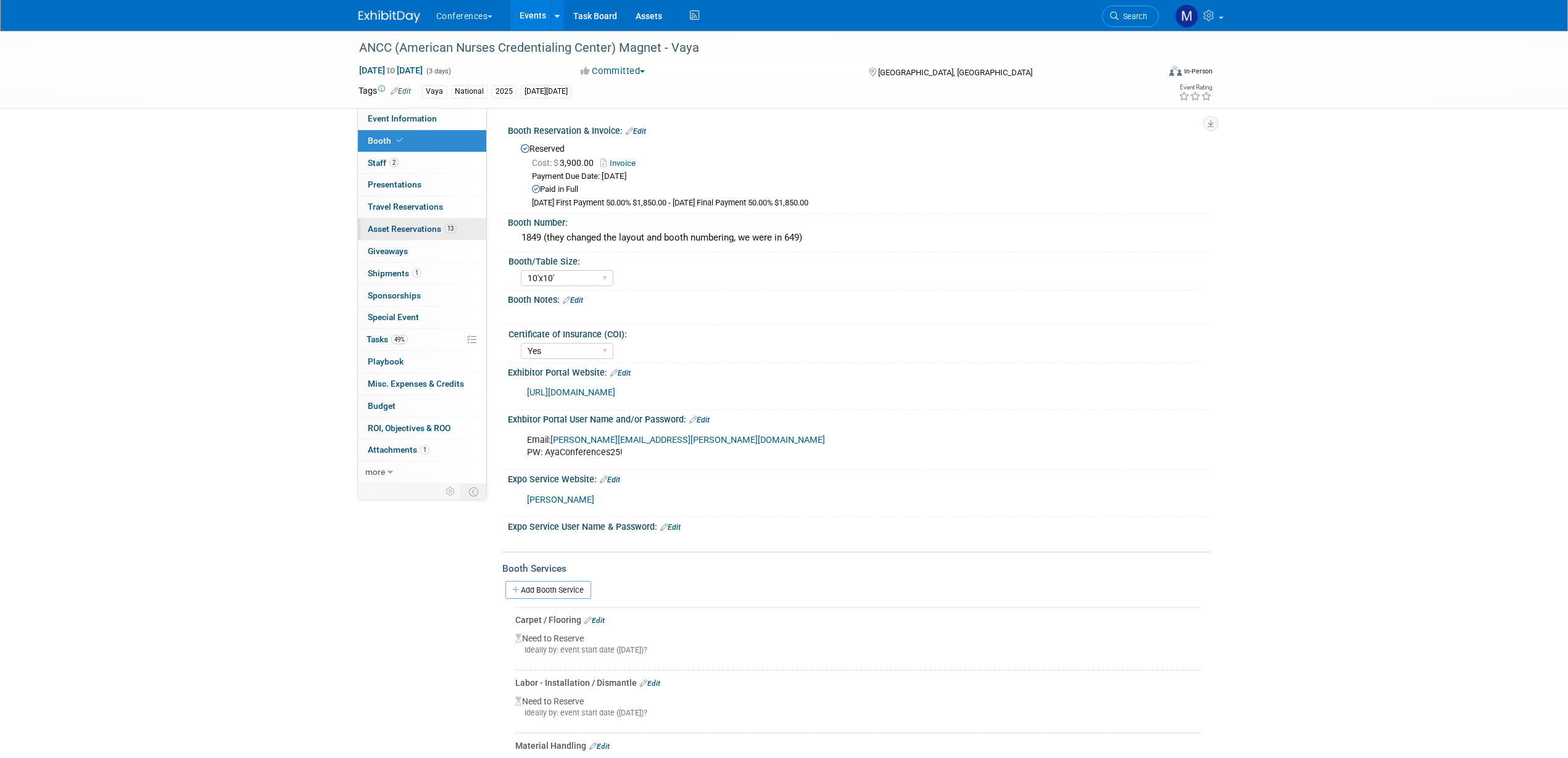
click at [401, 229] on span "Asset Reservations 13" at bounding box center [412, 229] width 89 height 10
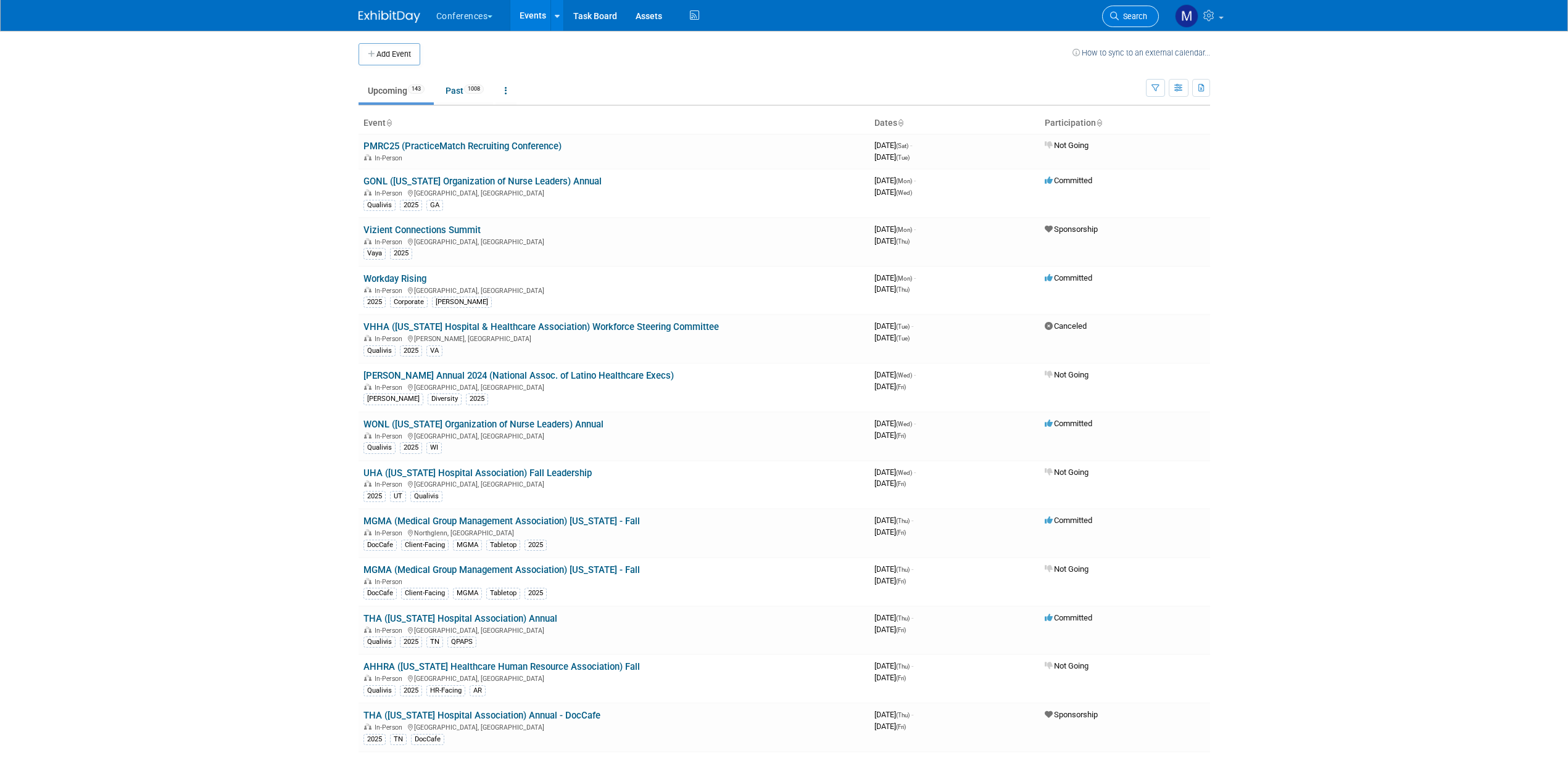
click at [1142, 20] on span "Search" at bounding box center [1133, 16] width 28 height 9
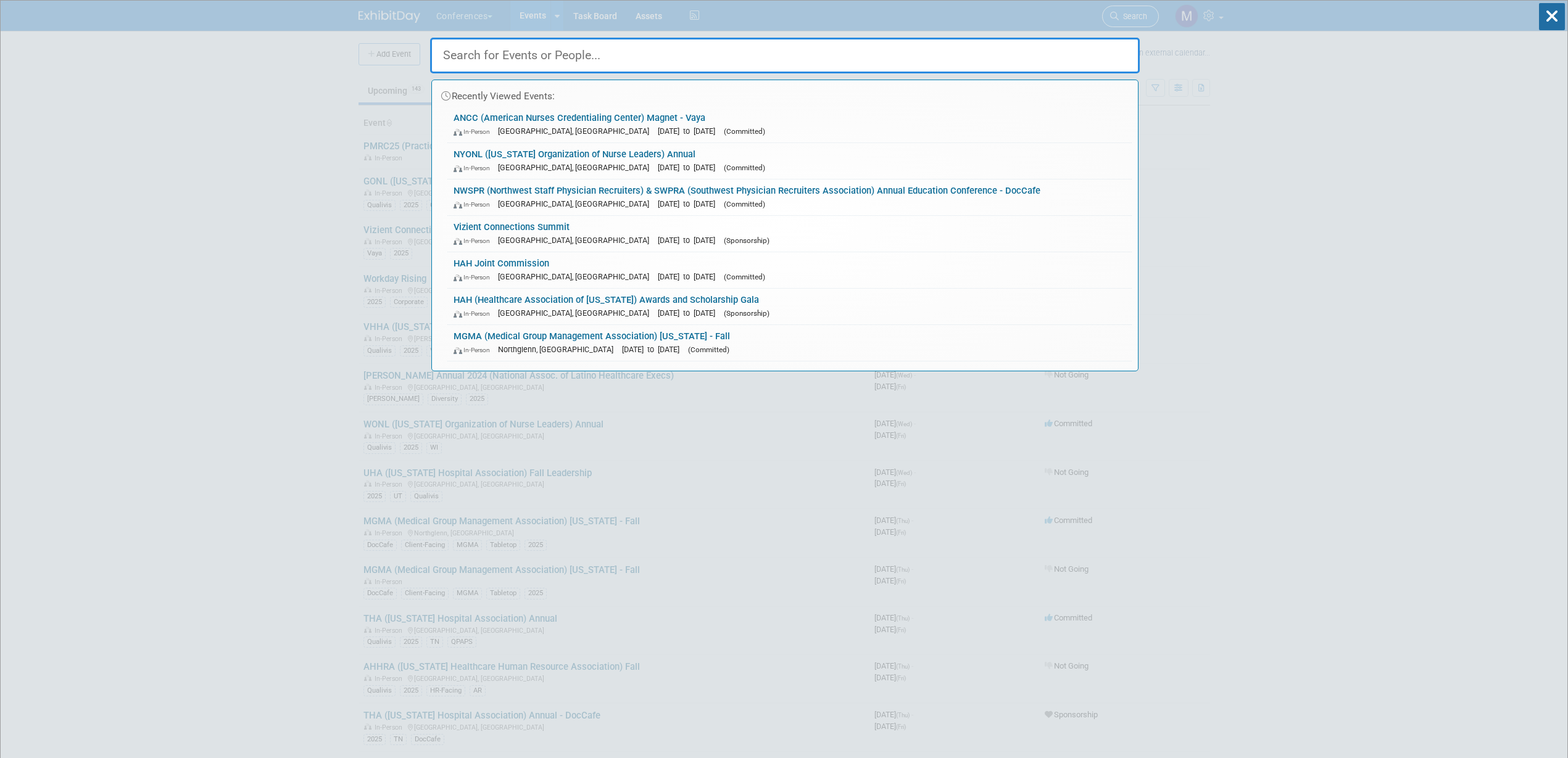
type input "s"
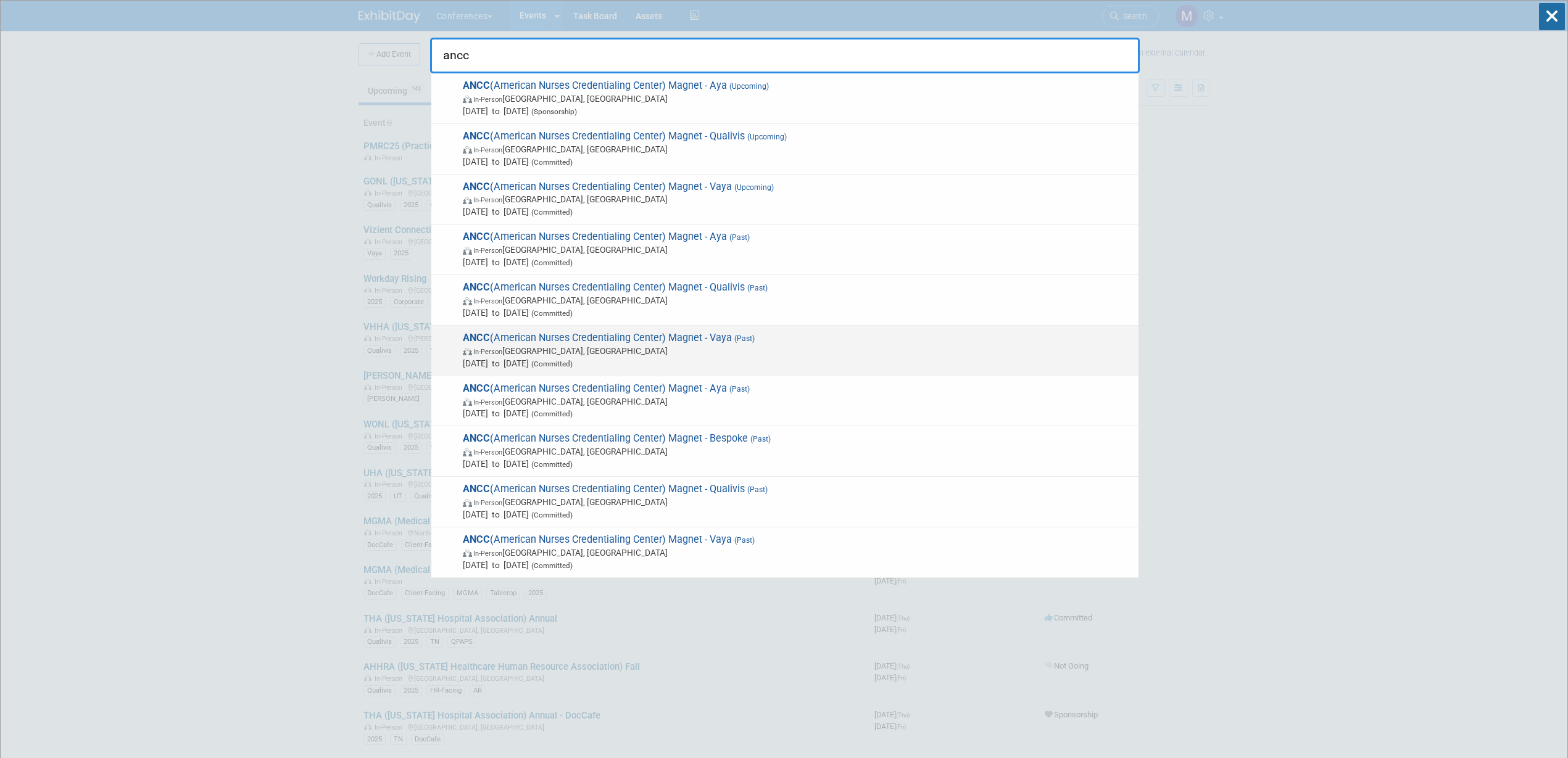
type input "ancc"
click at [730, 349] on span "In-Person New Orleans, LA" at bounding box center [797, 350] width 669 height 12
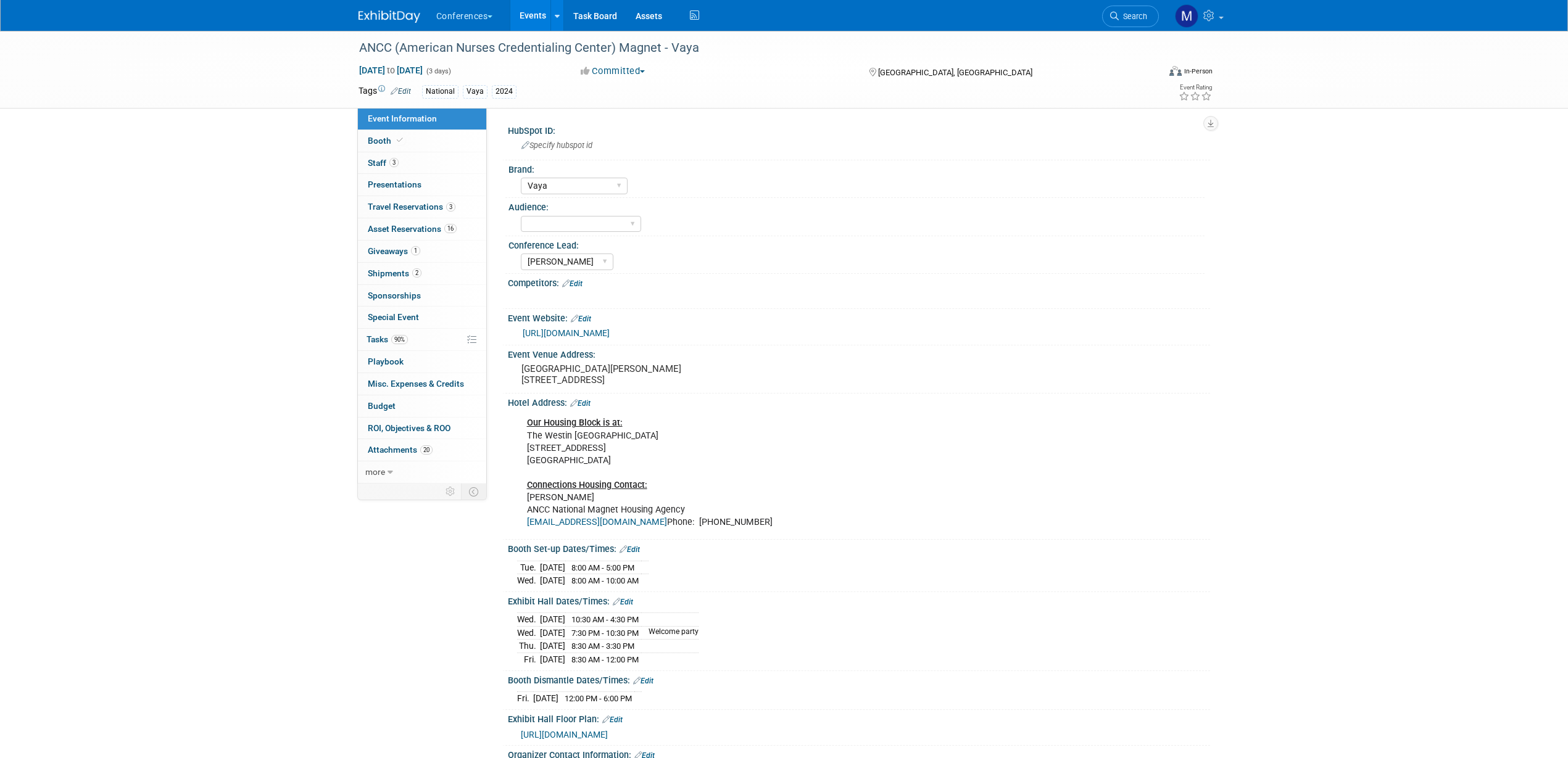
select select "Vaya"
select select "[PERSON_NAME]"
click at [423, 229] on span "Asset Reservations 16" at bounding box center [412, 229] width 89 height 10
